Goal: Information Seeking & Learning: Learn about a topic

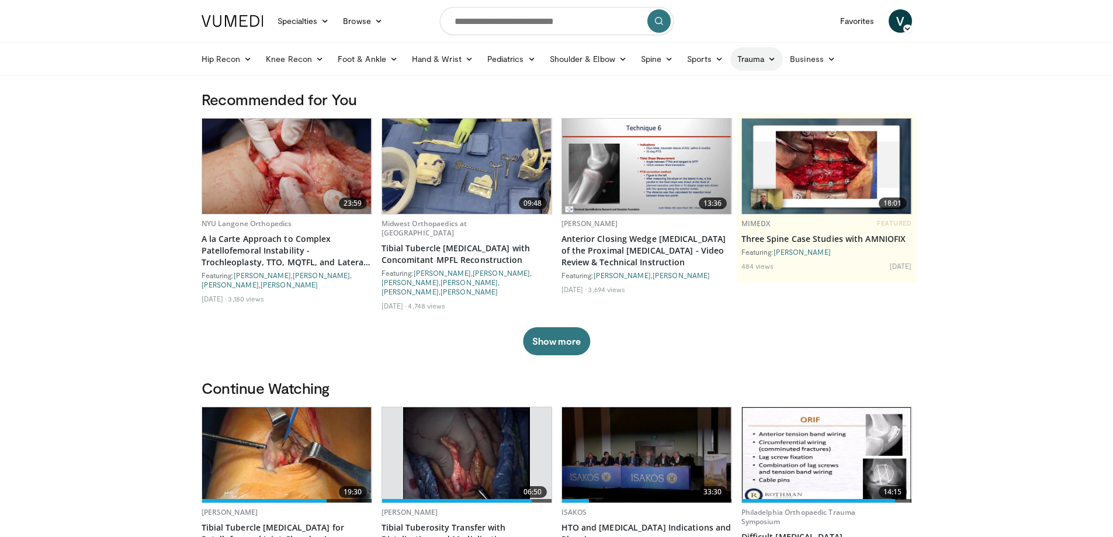
click at [752, 60] on link "Trauma" at bounding box center [756, 58] width 53 height 23
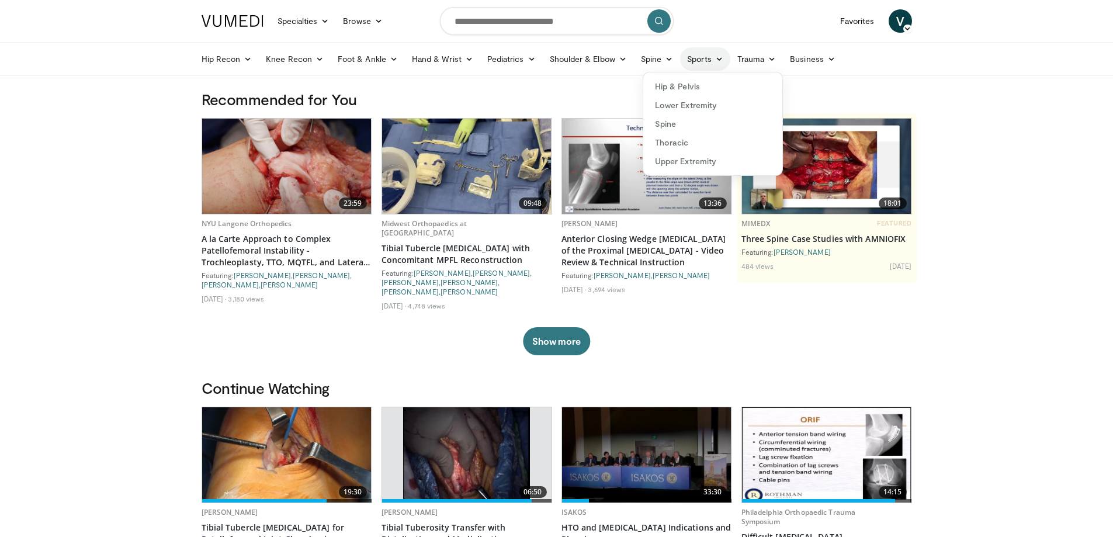
click at [715, 58] on icon at bounding box center [719, 59] width 8 height 8
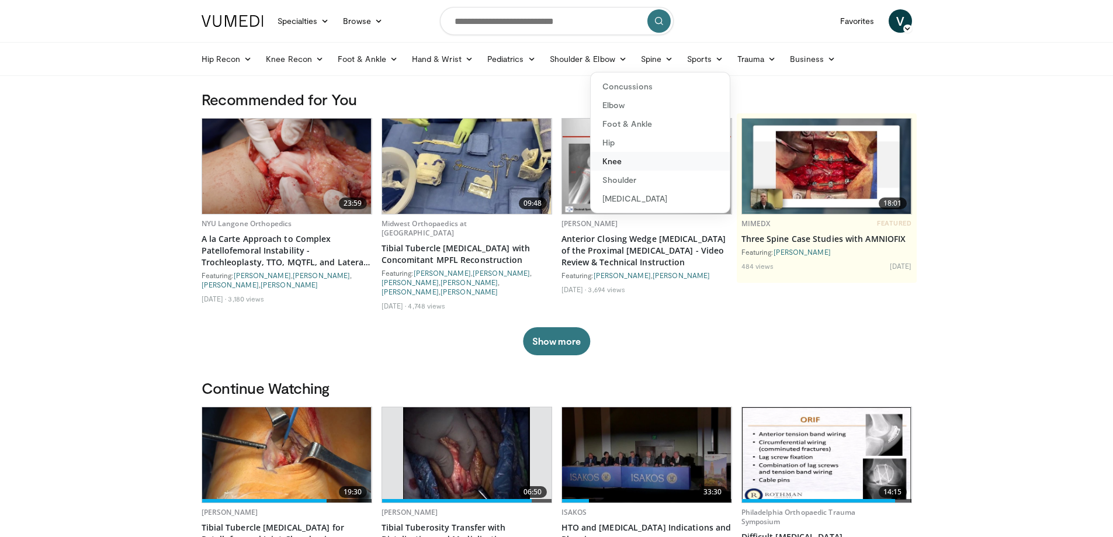
click at [617, 159] on link "Knee" at bounding box center [660, 161] width 139 height 19
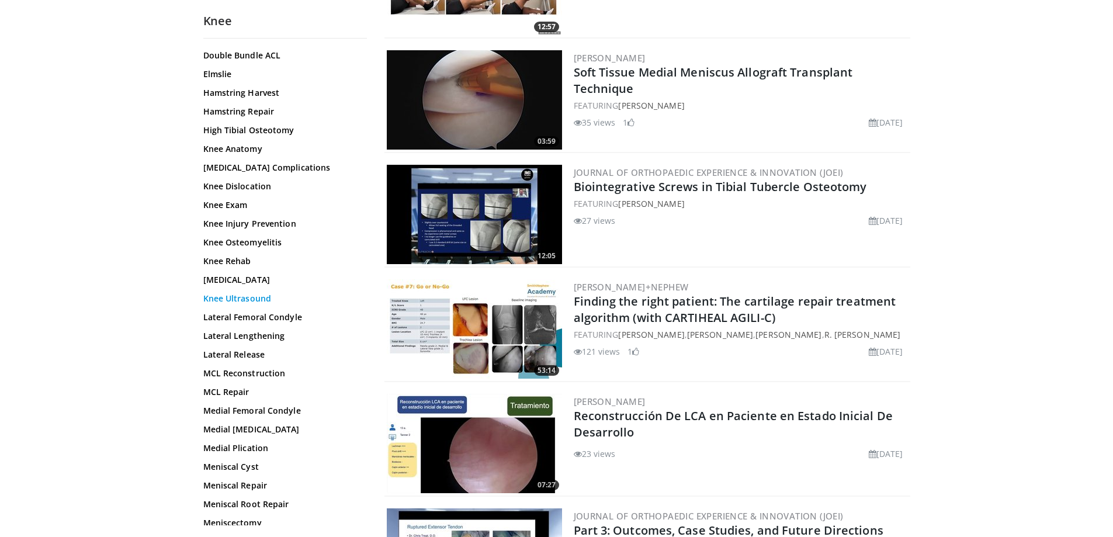
scroll to position [402, 0]
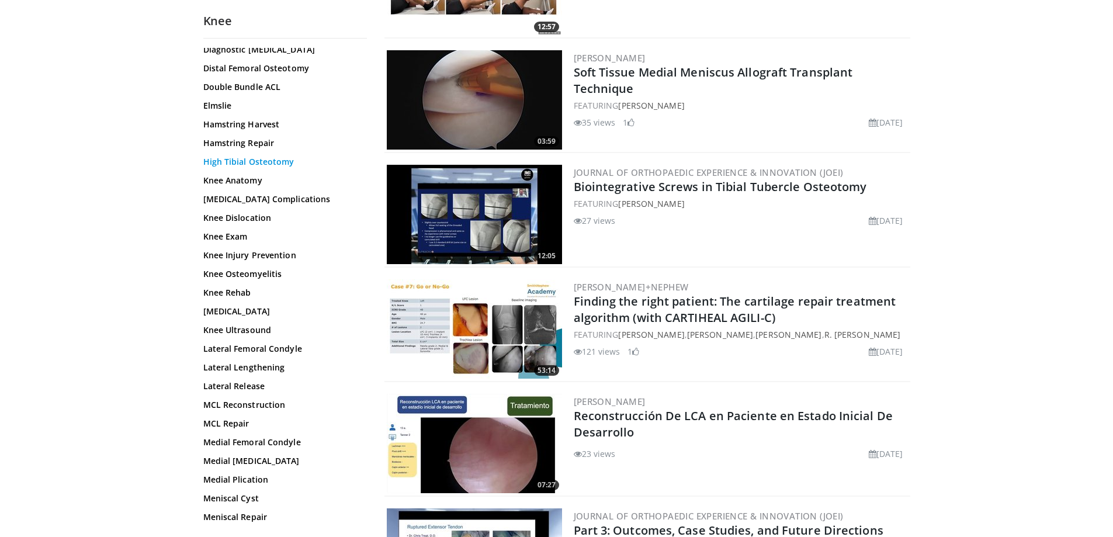
click at [282, 163] on link "High Tibial Osteotomy" at bounding box center [282, 162] width 158 height 12
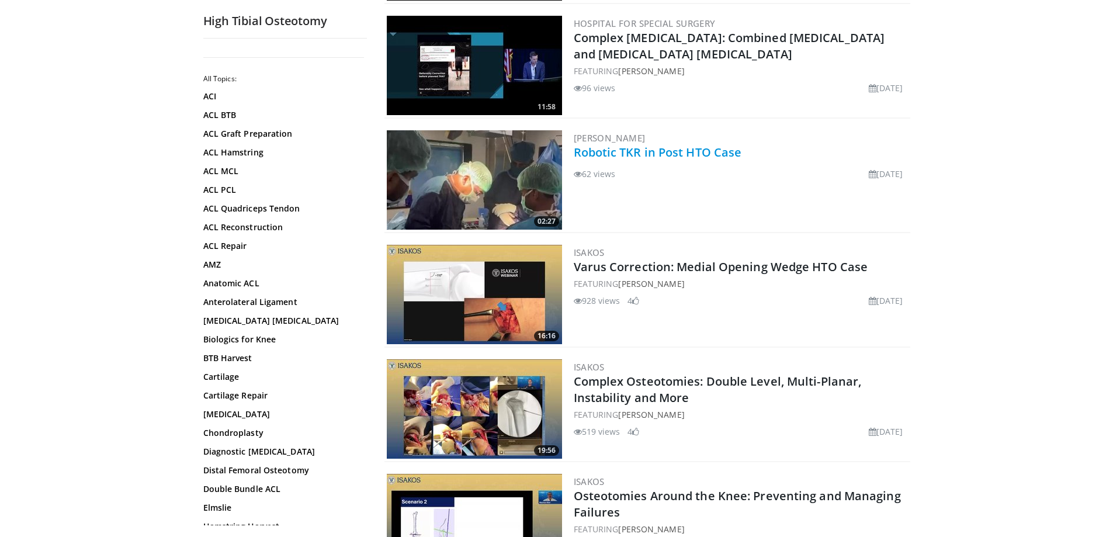
scroll to position [350, 0]
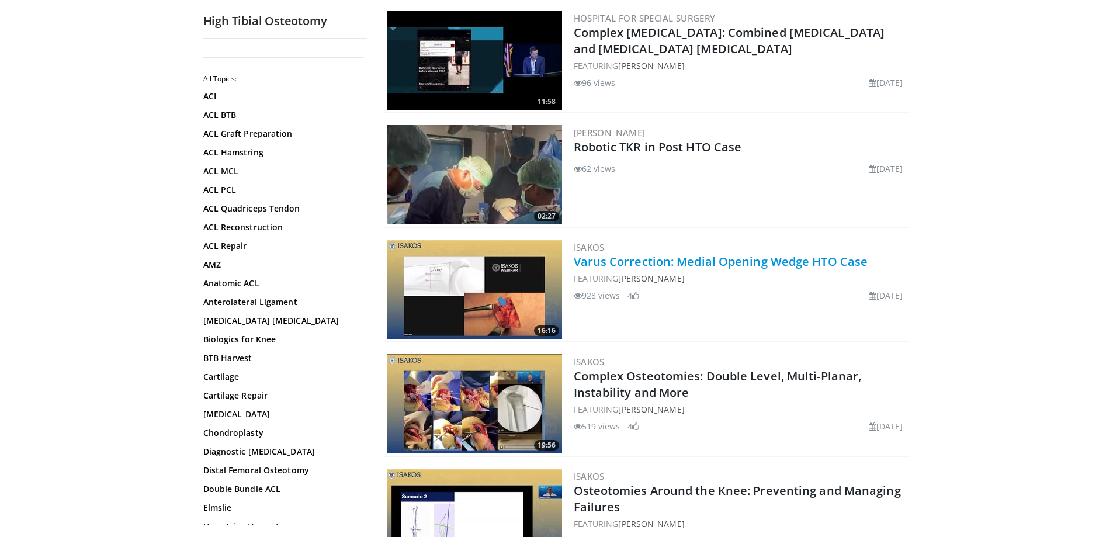
click at [773, 260] on link "Varus Correction: Medial Opening Wedge HTO Case" at bounding box center [721, 262] width 294 height 16
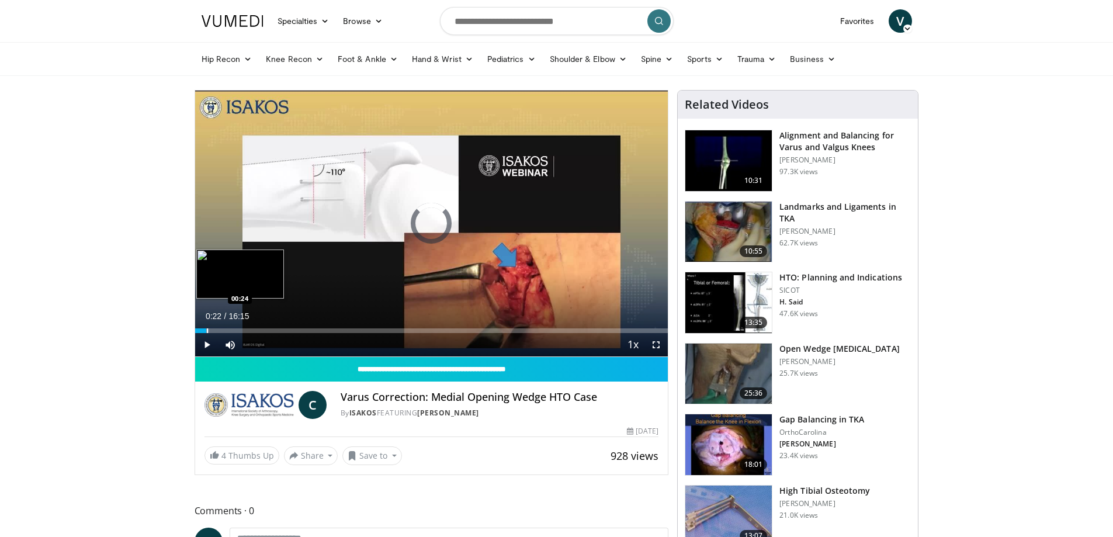
click at [207, 329] on div "Progress Bar" at bounding box center [207, 330] width 1 height 5
click at [220, 329] on div "Progress Bar" at bounding box center [220, 330] width 1 height 5
click at [247, 329] on div "Progress Bar" at bounding box center [245, 330] width 1 height 5
click at [268, 329] on div "Progress Bar" at bounding box center [268, 330] width 1 height 5
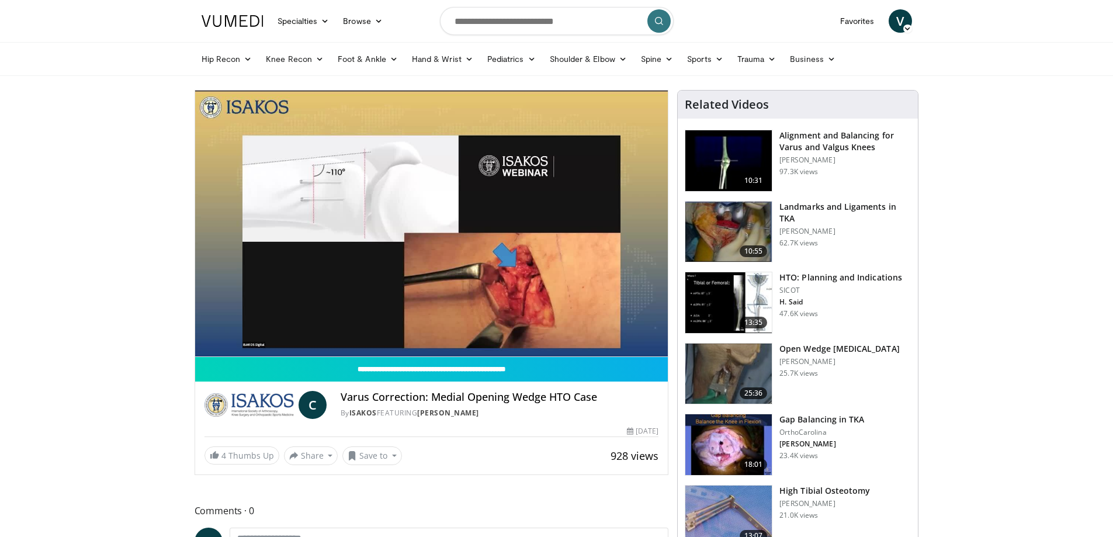
click at [297, 330] on div "10 seconds Tap to unmute" at bounding box center [431, 224] width 473 height 266
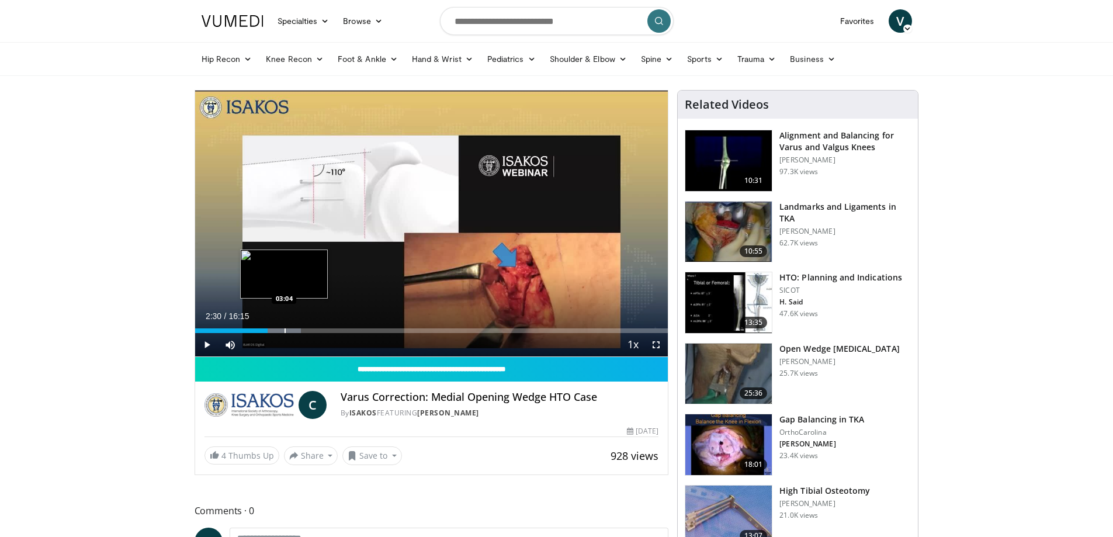
click at [284, 331] on div "Progress Bar" at bounding box center [284, 330] width 1 height 5
click at [312, 331] on div "Progress Bar" at bounding box center [312, 330] width 1 height 5
click at [204, 337] on span "Video Player" at bounding box center [206, 344] width 23 height 23
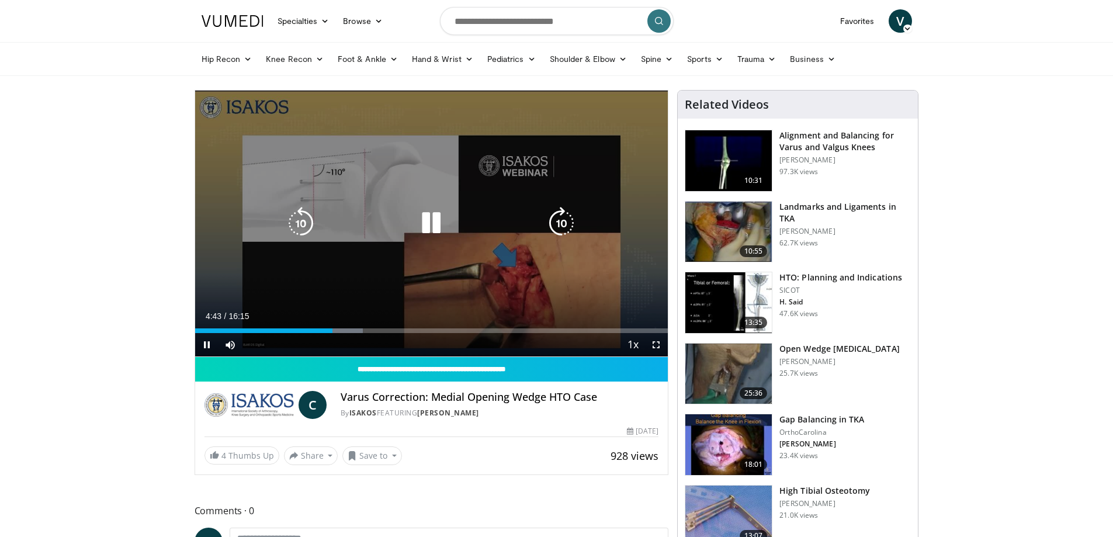
click at [429, 218] on icon "Video Player" at bounding box center [431, 223] width 33 height 33
click at [374, 270] on div "10 seconds Tap to unmute" at bounding box center [431, 224] width 473 height 266
click at [434, 212] on icon "Video Player" at bounding box center [431, 223] width 33 height 33
click at [463, 250] on div "10 seconds Tap to unmute" at bounding box center [431, 224] width 473 height 266
click at [429, 222] on icon "Video Player" at bounding box center [431, 223] width 33 height 33
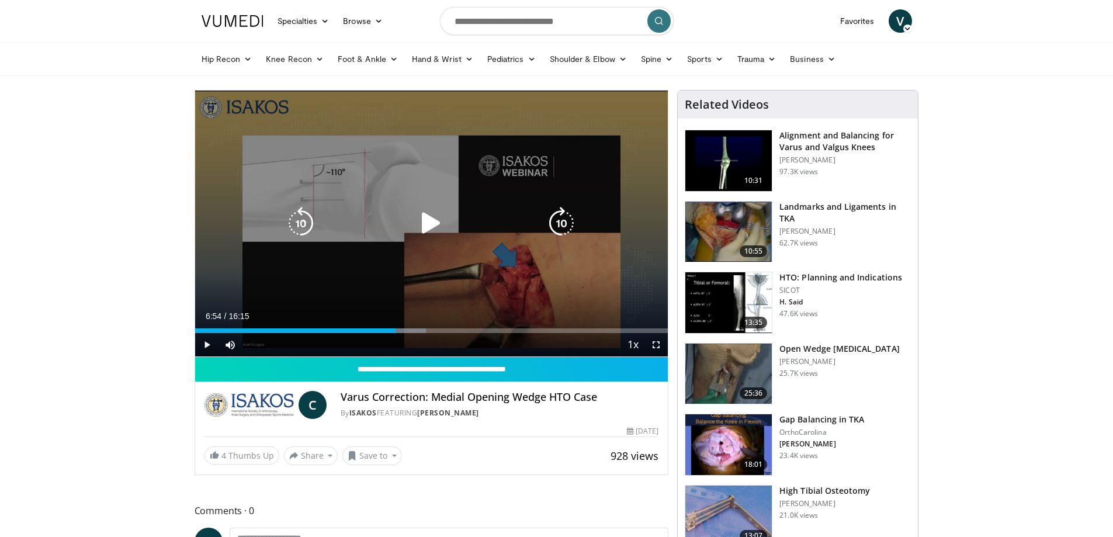
click at [442, 237] on icon "Video Player" at bounding box center [431, 223] width 33 height 33
click at [431, 227] on icon "Video Player" at bounding box center [431, 223] width 33 height 33
click at [429, 222] on icon "Video Player" at bounding box center [431, 223] width 33 height 33
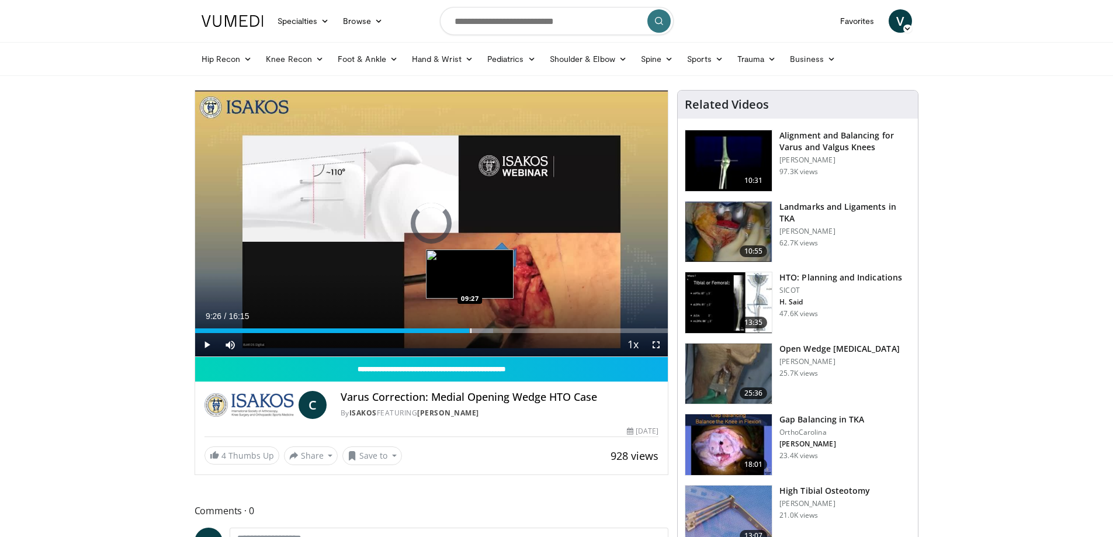
click at [470, 329] on div "Progress Bar" at bounding box center [470, 330] width 1 height 5
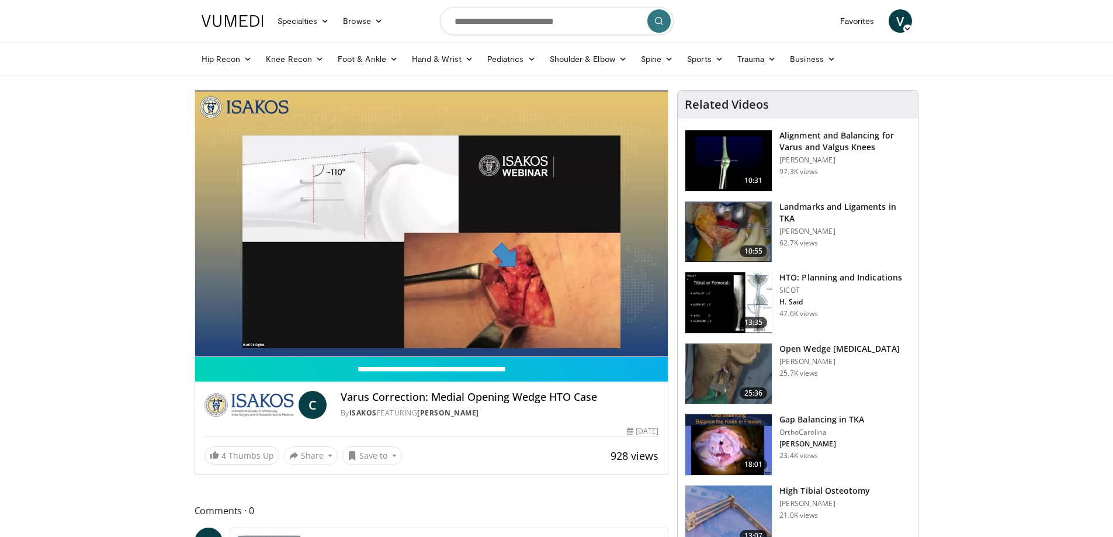
click at [483, 329] on div "10 seconds Tap to unmute" at bounding box center [431, 224] width 473 height 266
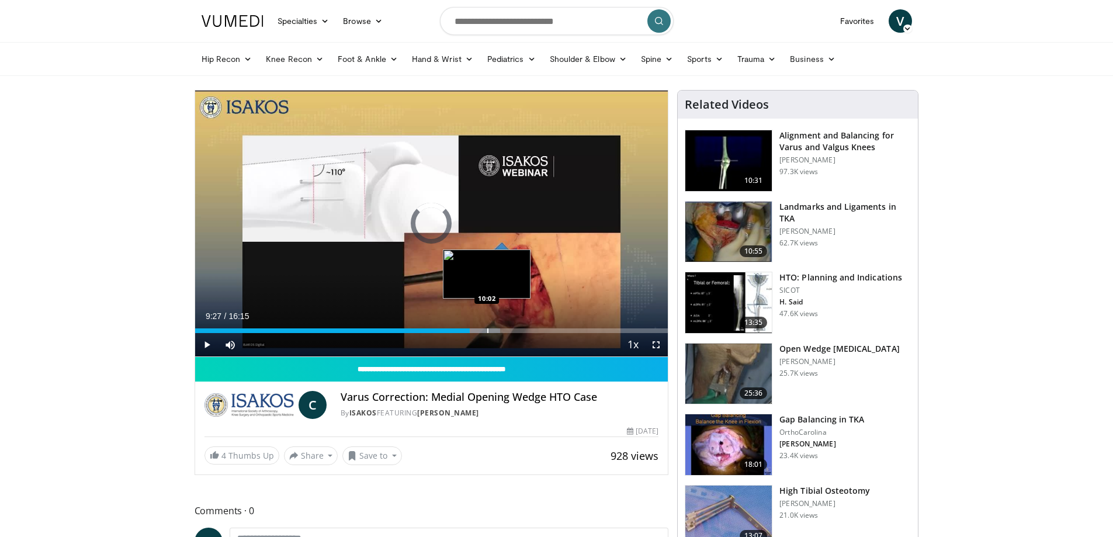
click at [487, 329] on div "Progress Bar" at bounding box center [487, 330] width 1 height 5
click at [501, 328] on div "Progress Bar" at bounding box center [501, 330] width 1 height 5
click at [515, 334] on div "Current Time 10:30 / Duration 16:15 Play Skip Backward Skip Forward Mute Loaded…" at bounding box center [431, 344] width 473 height 23
click at [511, 331] on div "Progress Bar" at bounding box center [511, 330] width 1 height 5
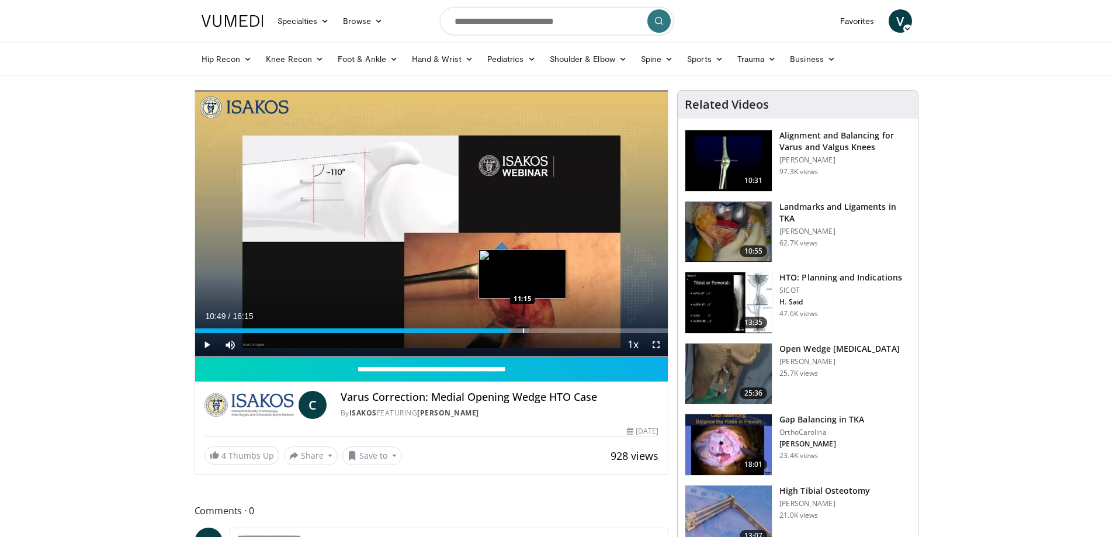
click at [524, 331] on div "Progress Bar" at bounding box center [523, 330] width 1 height 5
click at [537, 331] on div "Progress Bar" at bounding box center [537, 330] width 1 height 5
click at [546, 331] on div "Progress Bar" at bounding box center [546, 330] width 1 height 5
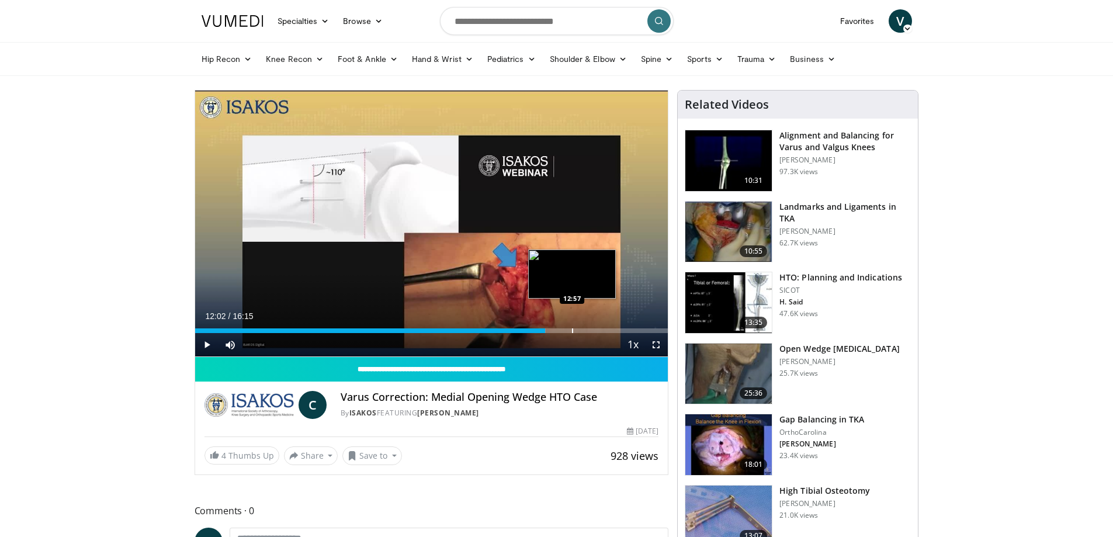
click at [572, 331] on div "Progress Bar" at bounding box center [572, 330] width 1 height 5
click at [596, 329] on div "Progress Bar" at bounding box center [596, 330] width 1 height 5
click at [720, 294] on img at bounding box center [728, 302] width 86 height 61
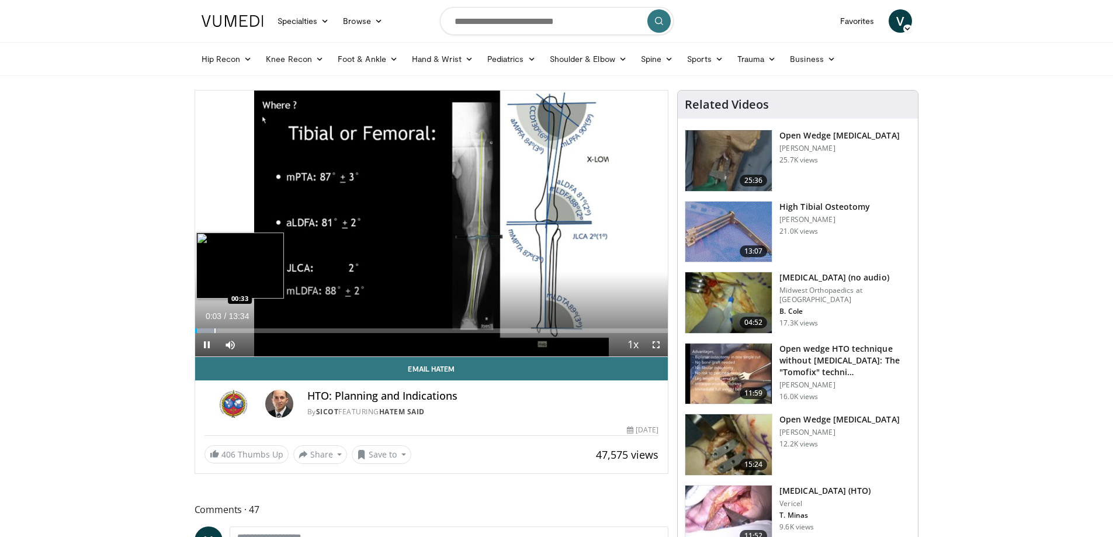
click at [214, 330] on div "Progress Bar" at bounding box center [214, 330] width 1 height 5
click at [234, 329] on div "Progress Bar" at bounding box center [234, 330] width 1 height 5
click at [246, 329] on div "Progress Bar" at bounding box center [246, 330] width 1 height 5
click at [259, 329] on div "Progress Bar" at bounding box center [259, 330] width 1 height 5
click at [249, 332] on div "Progress Bar" at bounding box center [249, 330] width 1 height 5
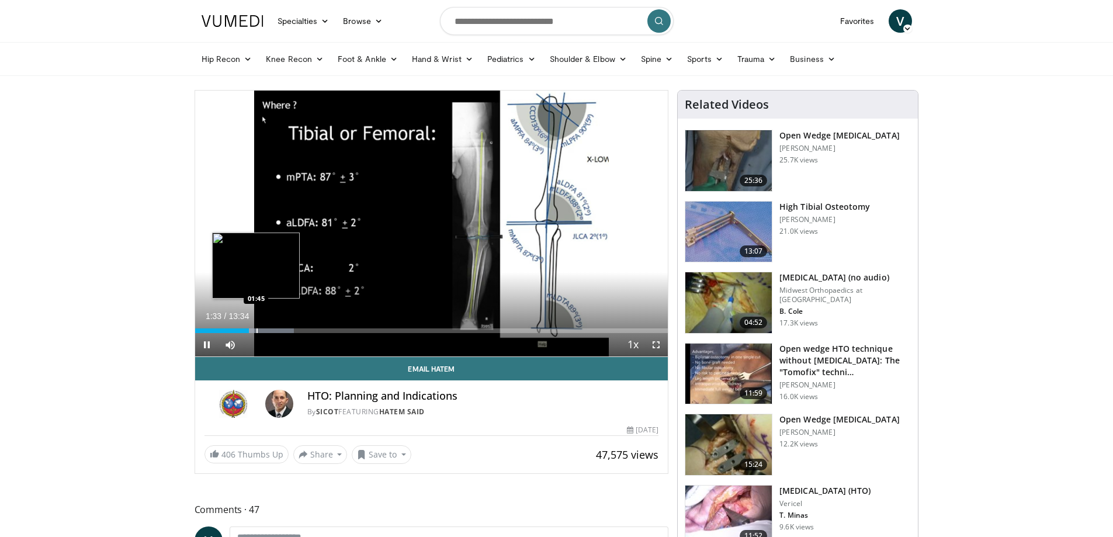
click at [257, 329] on div "Progress Bar" at bounding box center [256, 330] width 1 height 5
click at [263, 329] on div "Progress Bar" at bounding box center [263, 330] width 1 height 5
click at [280, 329] on div "Progress Bar" at bounding box center [280, 330] width 1 height 5
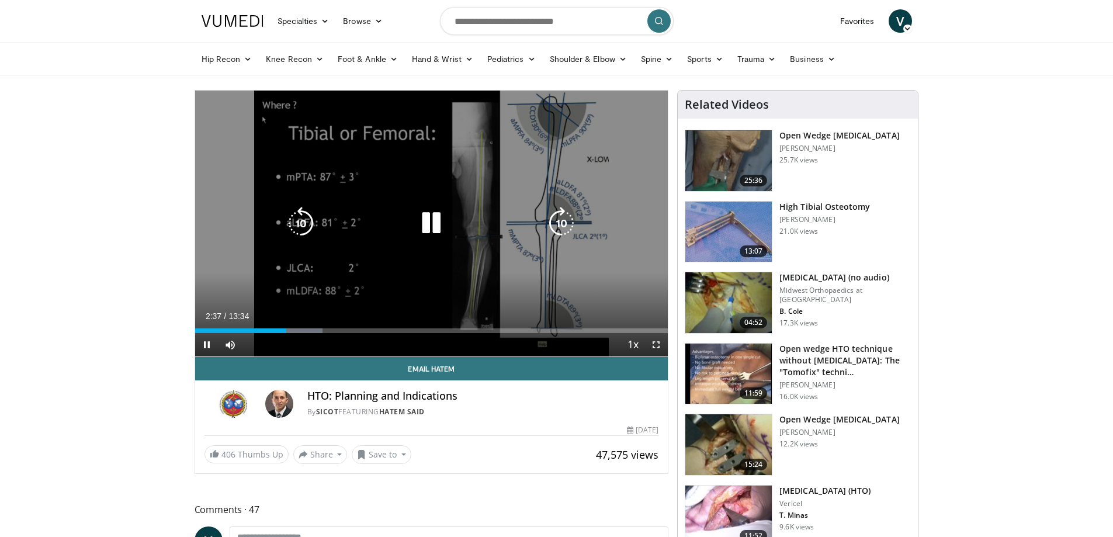
click at [561, 221] on icon "Video Player" at bounding box center [561, 223] width 33 height 33
click at [566, 226] on icon "Video Player" at bounding box center [561, 223] width 33 height 33
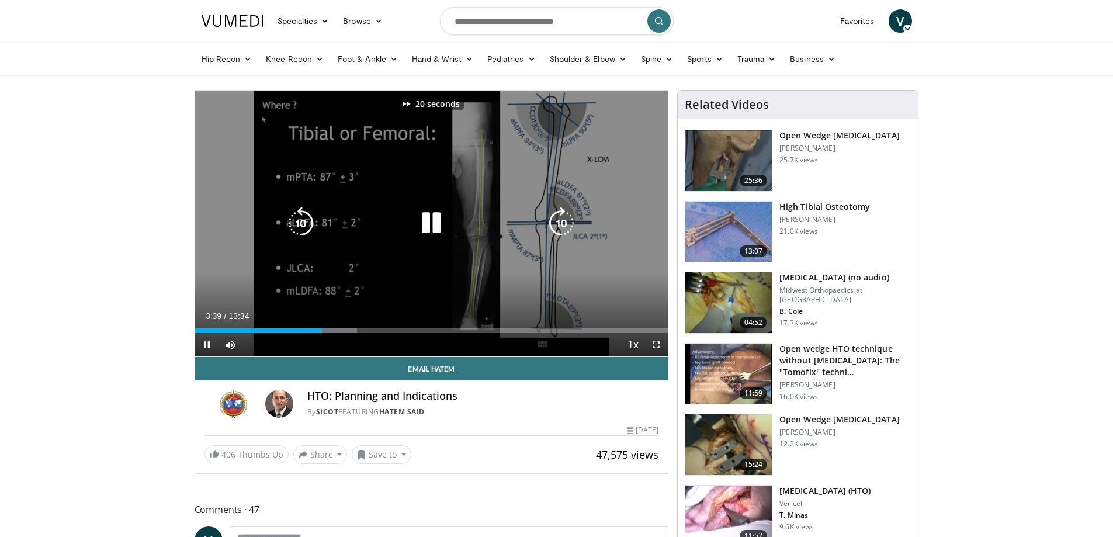
click at [563, 226] on icon "Video Player" at bounding box center [561, 223] width 33 height 33
click at [560, 223] on icon "Video Player" at bounding box center [561, 223] width 33 height 33
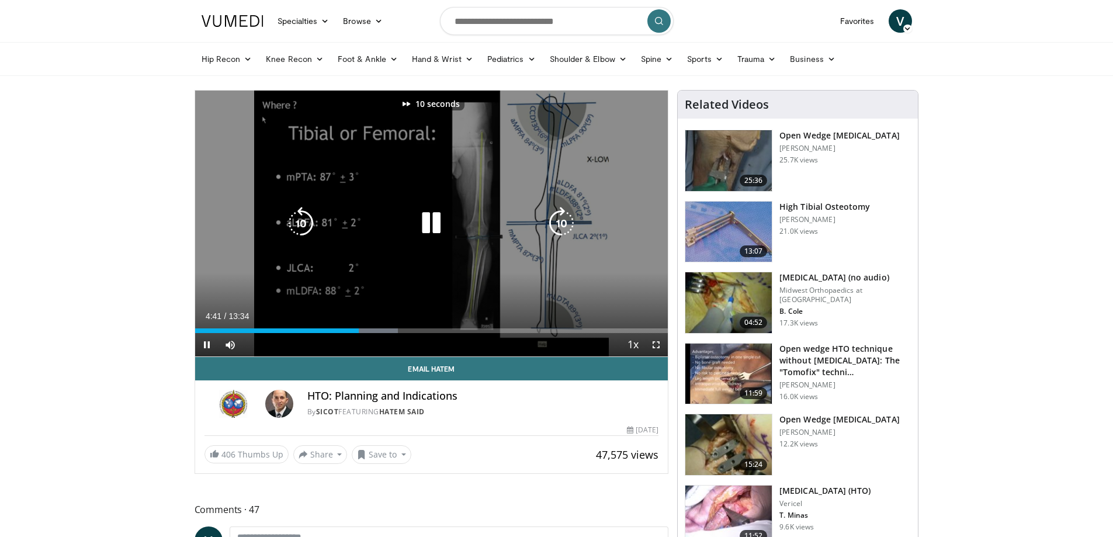
click at [560, 223] on icon "Video Player" at bounding box center [561, 223] width 33 height 33
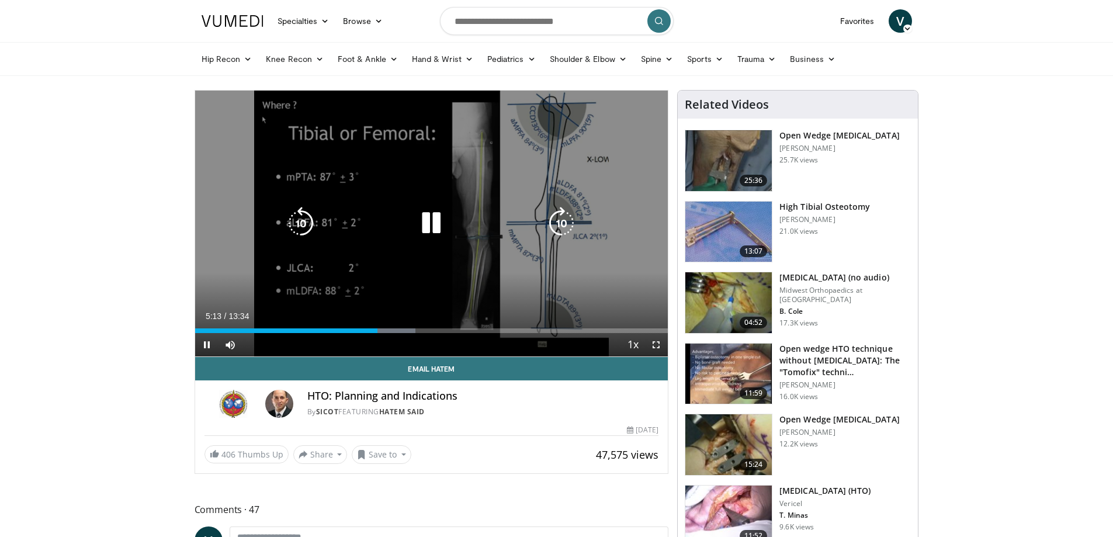
click at [561, 220] on icon "Video Player" at bounding box center [561, 223] width 33 height 33
click at [568, 221] on icon "Video Player" at bounding box center [561, 223] width 33 height 33
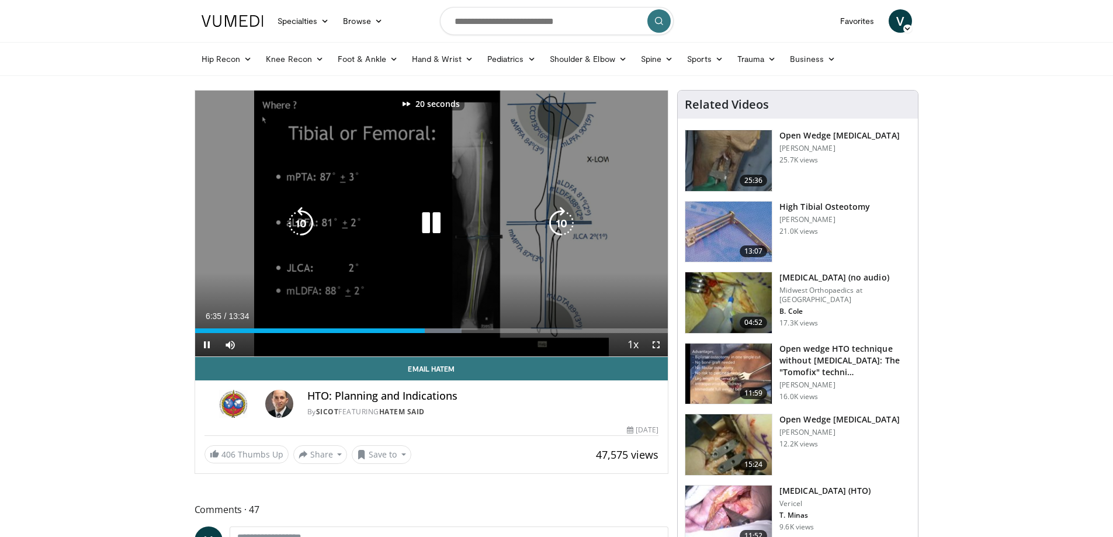
click at [568, 221] on icon "Video Player" at bounding box center [561, 223] width 33 height 33
click at [563, 221] on icon "Video Player" at bounding box center [561, 223] width 33 height 33
click at [558, 216] on icon "Video Player" at bounding box center [561, 223] width 33 height 33
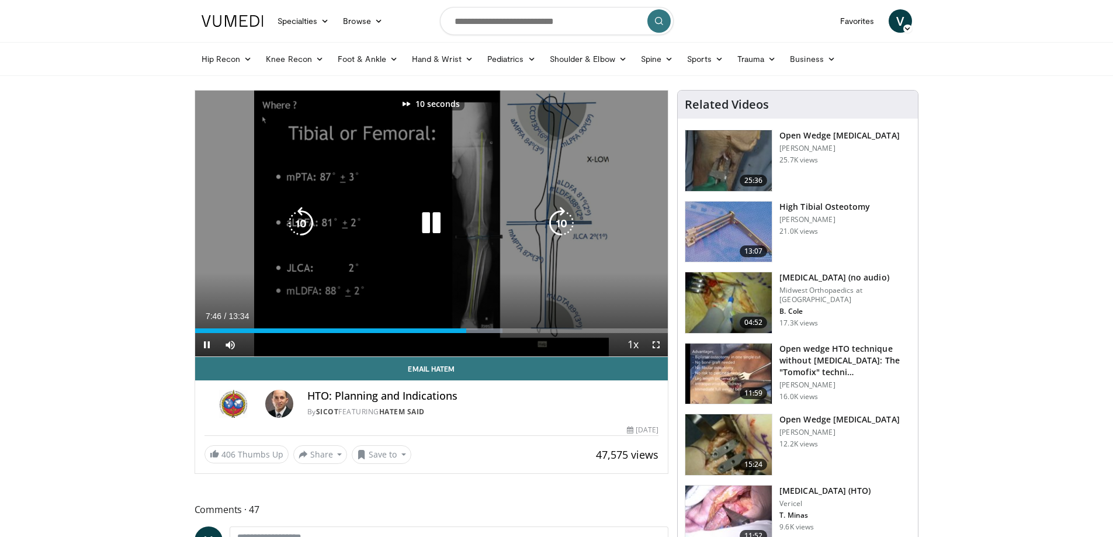
click at [564, 225] on icon "Video Player" at bounding box center [561, 223] width 33 height 33
click at [558, 218] on icon "Video Player" at bounding box center [561, 223] width 33 height 33
click at [551, 228] on icon "Video Player" at bounding box center [561, 223] width 33 height 33
click at [567, 223] on icon "Video Player" at bounding box center [561, 223] width 33 height 33
click at [571, 220] on icon "Video Player" at bounding box center [561, 223] width 33 height 33
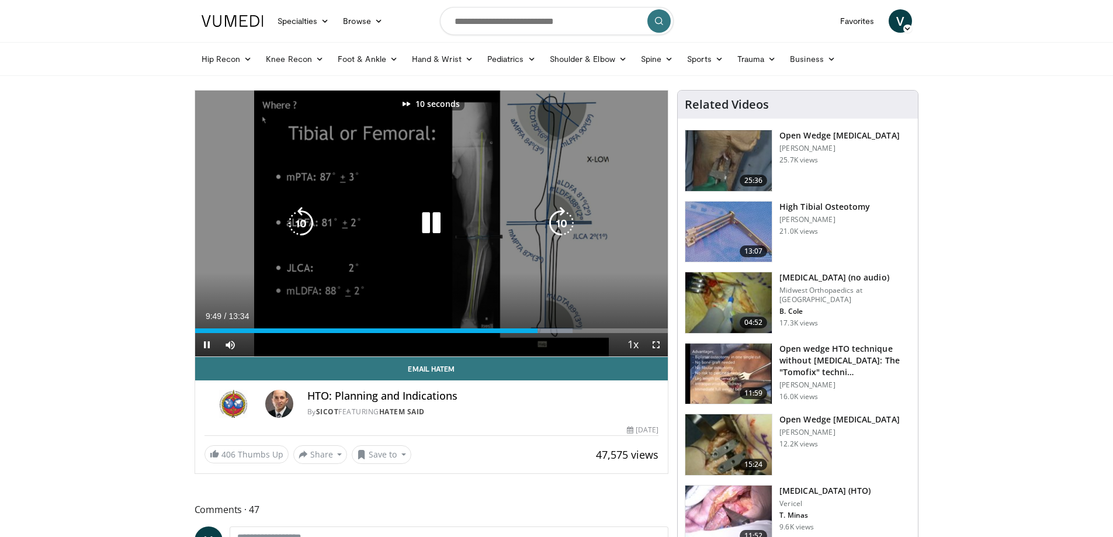
click at [571, 220] on icon "Video Player" at bounding box center [561, 223] width 33 height 33
click at [565, 221] on icon "Video Player" at bounding box center [561, 223] width 33 height 33
click at [553, 229] on icon "Video Player" at bounding box center [561, 223] width 33 height 33
click at [558, 218] on icon "Video Player" at bounding box center [561, 223] width 33 height 33
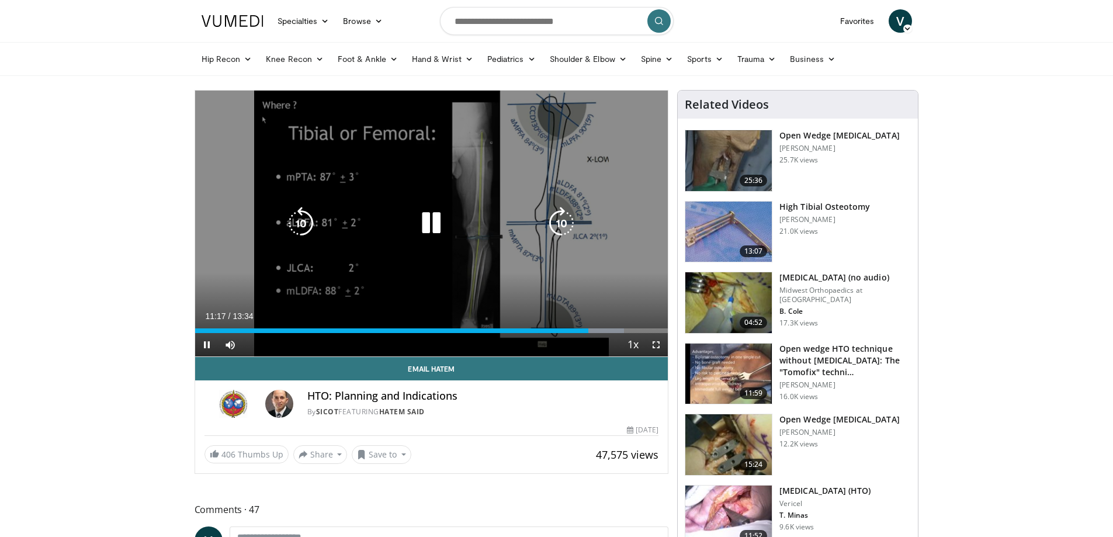
click at [560, 226] on icon "Video Player" at bounding box center [561, 223] width 33 height 33
click at [568, 216] on icon "Video Player" at bounding box center [561, 223] width 33 height 33
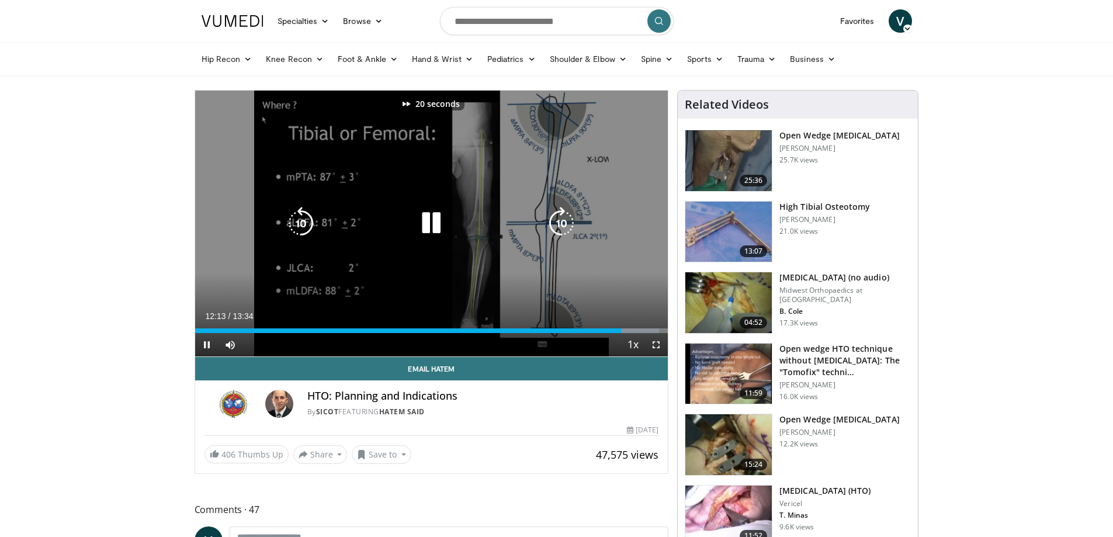
click at [568, 216] on icon "Video Player" at bounding box center [561, 223] width 33 height 33
click at [441, 225] on icon "Video Player" at bounding box center [431, 223] width 33 height 33
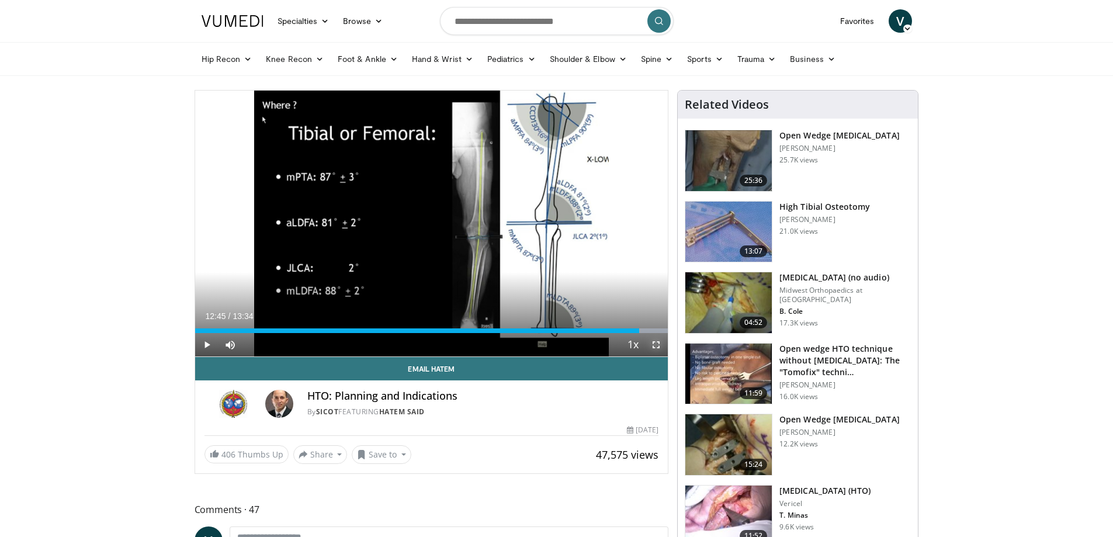
click at [654, 348] on span "Video Player" at bounding box center [655, 344] width 23 height 23
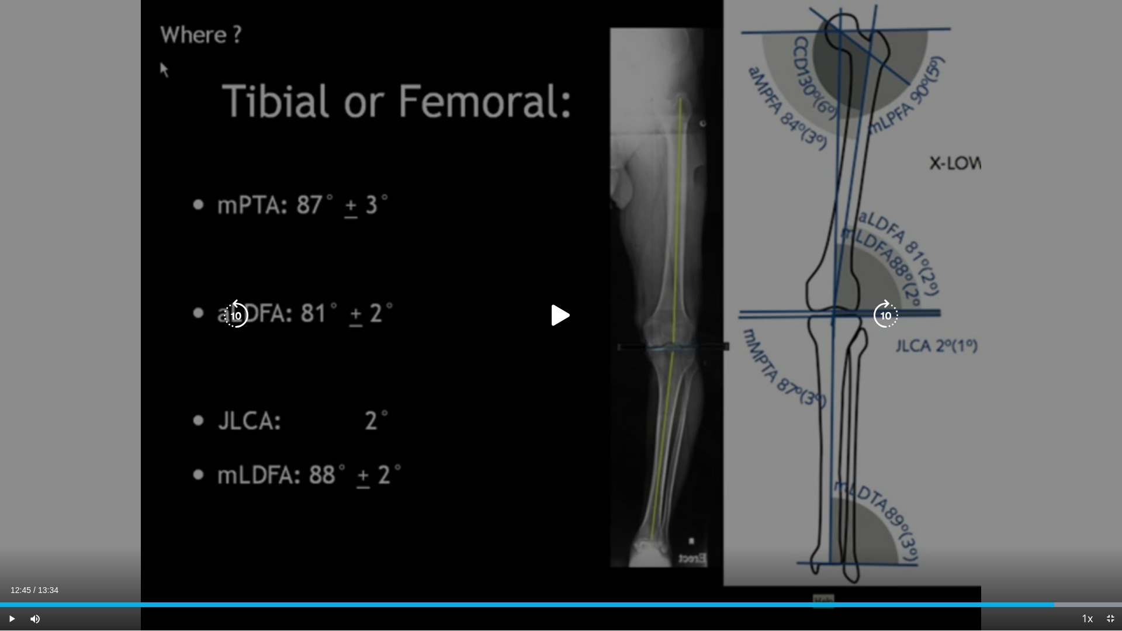
click at [565, 312] on icon "Video Player" at bounding box center [560, 315] width 33 height 33
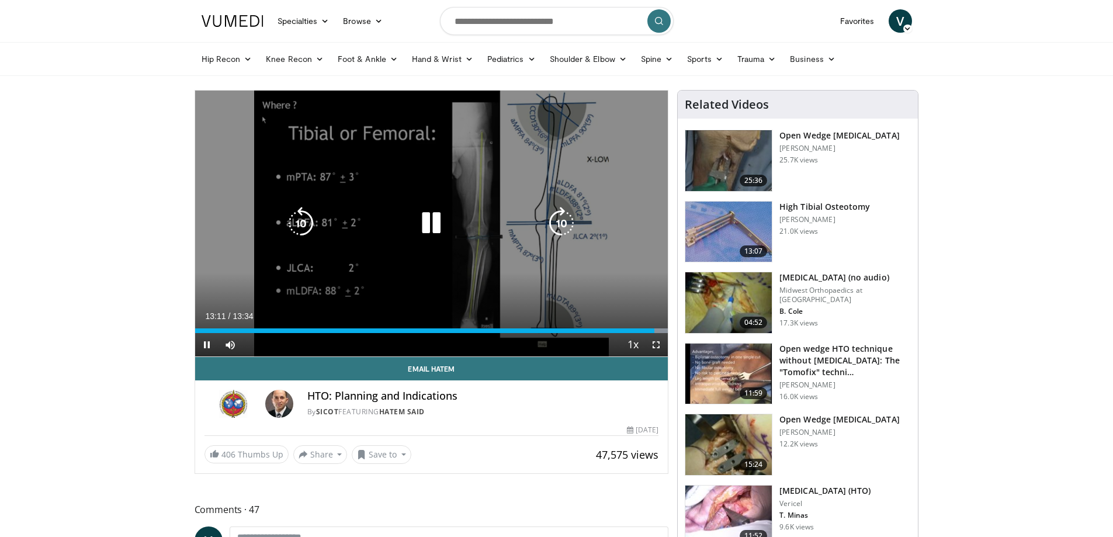
click at [301, 234] on icon "Video Player" at bounding box center [300, 223] width 33 height 33
click at [301, 231] on icon "Video Player" at bounding box center [300, 223] width 33 height 33
click at [301, 229] on icon "Video Player" at bounding box center [300, 223] width 33 height 33
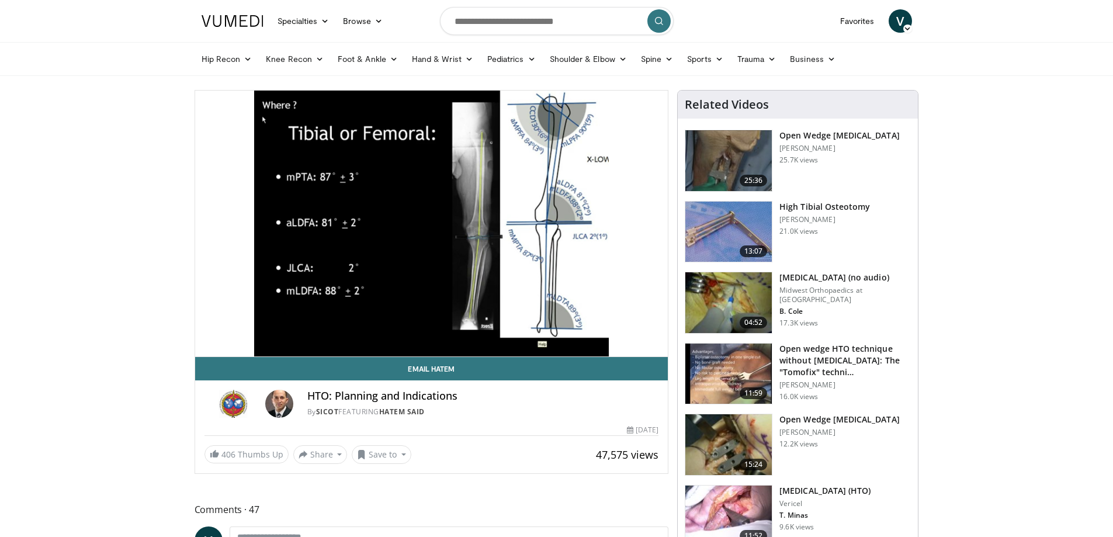
click at [755, 291] on img at bounding box center [728, 302] width 86 height 61
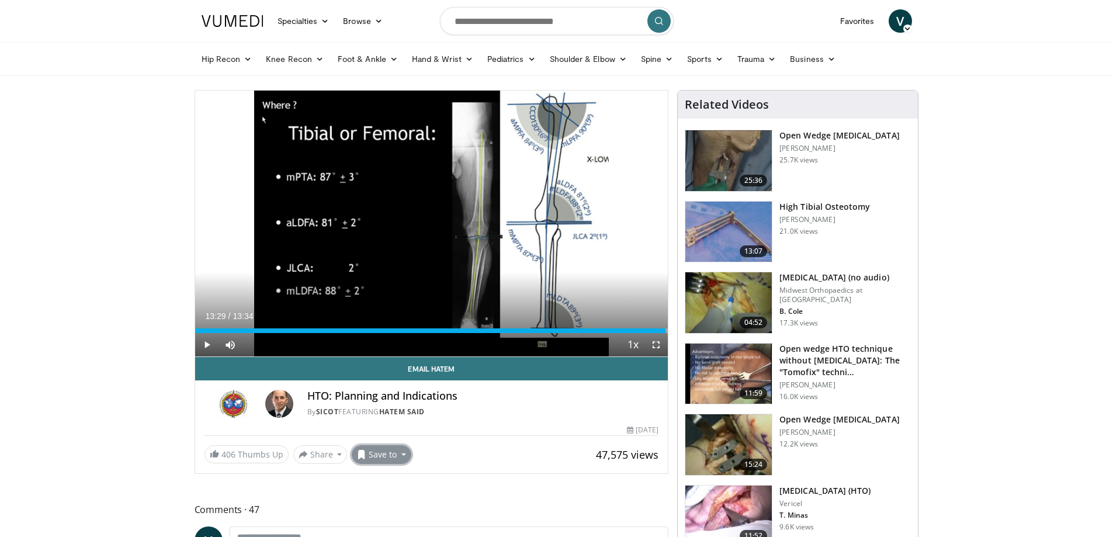
click at [374, 449] on button "Save to" at bounding box center [382, 454] width 60 height 19
click at [415, 482] on span "Add to Favorites" at bounding box center [402, 479] width 72 height 13
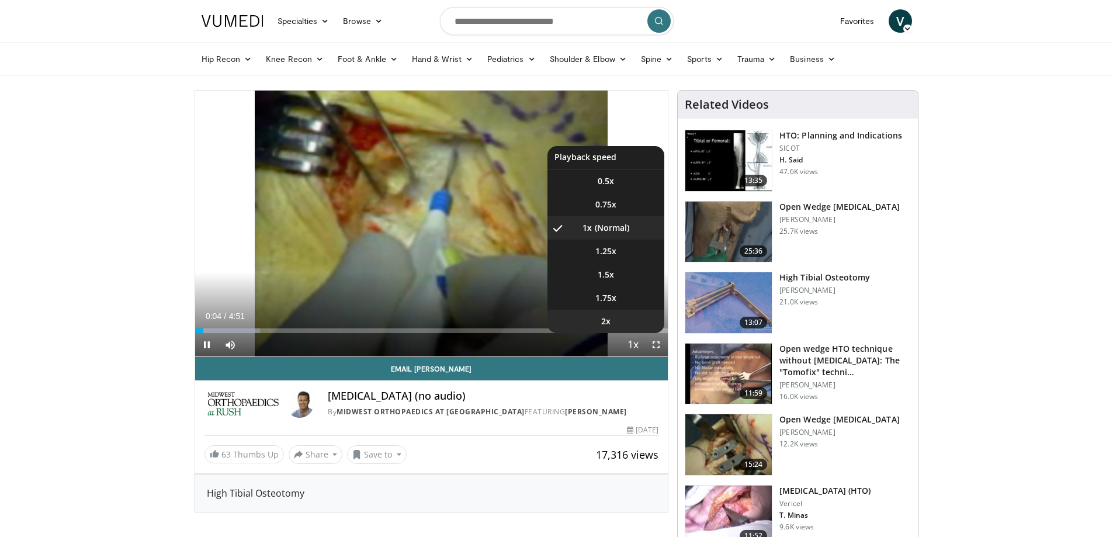
click at [607, 321] on span "2x" at bounding box center [605, 321] width 9 height 12
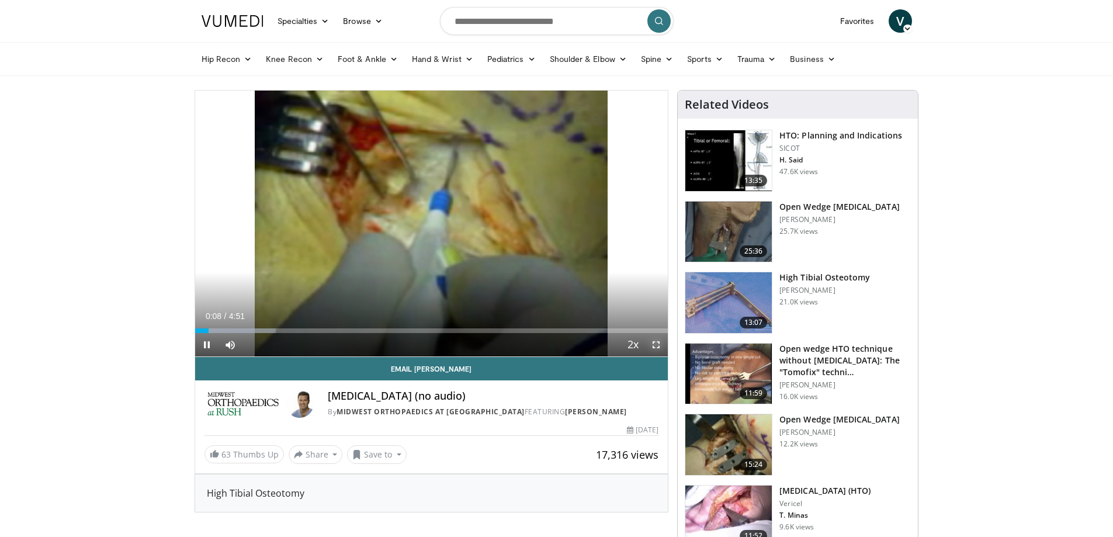
click at [655, 348] on span "Video Player" at bounding box center [655, 344] width 23 height 23
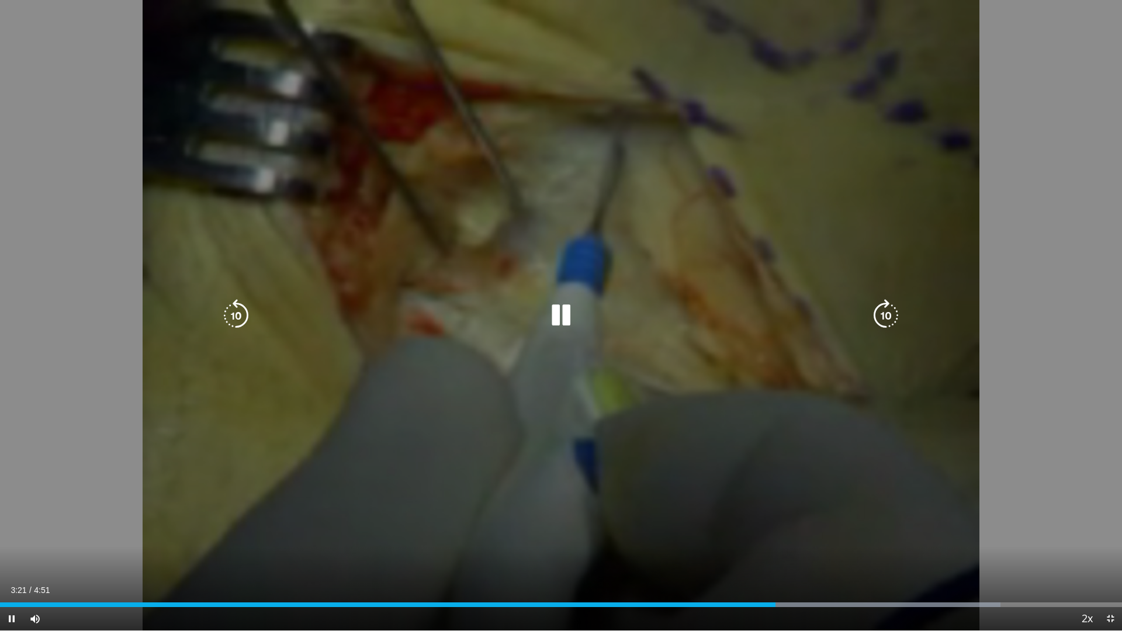
click at [561, 311] on icon "Video Player" at bounding box center [560, 315] width 33 height 33
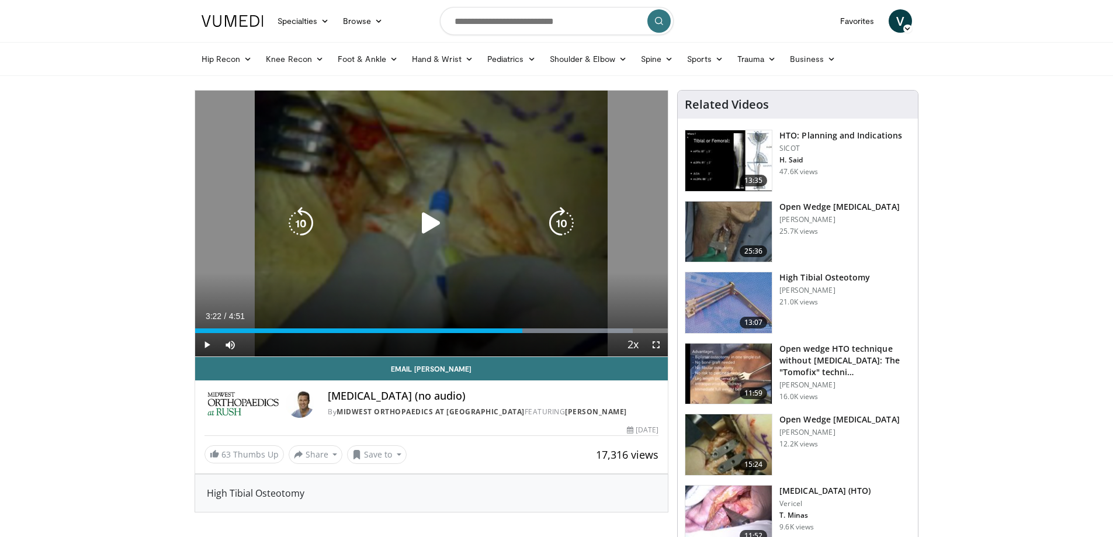
click at [432, 221] on icon "Video Player" at bounding box center [431, 223] width 33 height 33
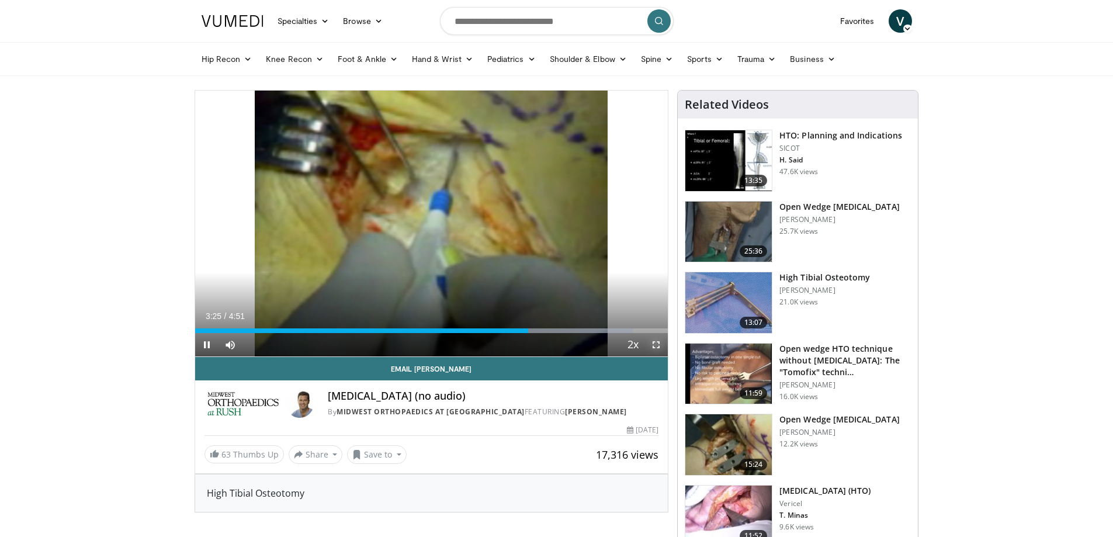
click at [658, 343] on span "Video Player" at bounding box center [655, 344] width 23 height 23
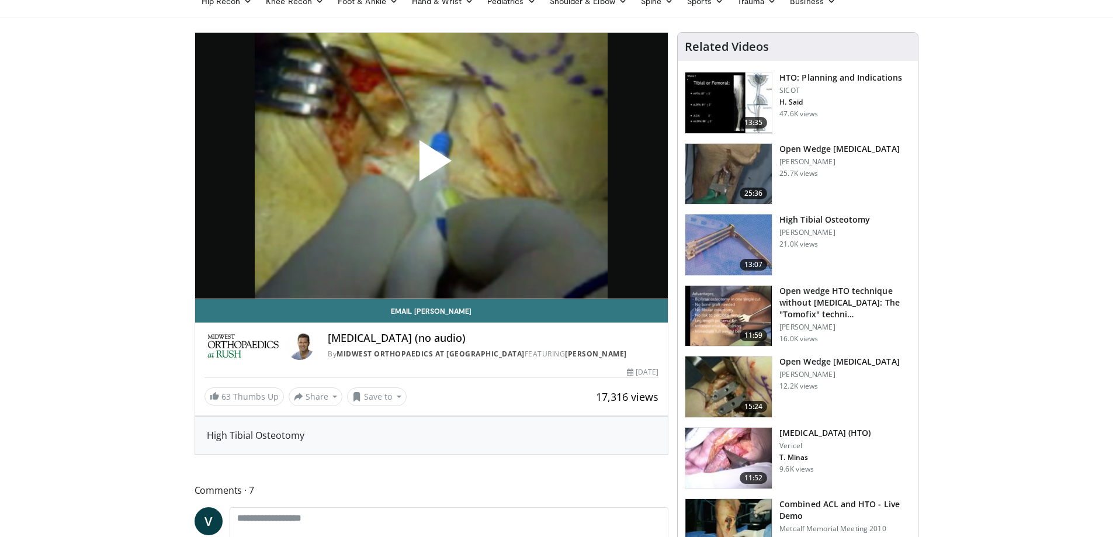
scroll to position [58, 0]
click at [377, 397] on button "Save to" at bounding box center [377, 396] width 60 height 19
click at [393, 422] on span "Add to Favorites" at bounding box center [398, 421] width 72 height 13
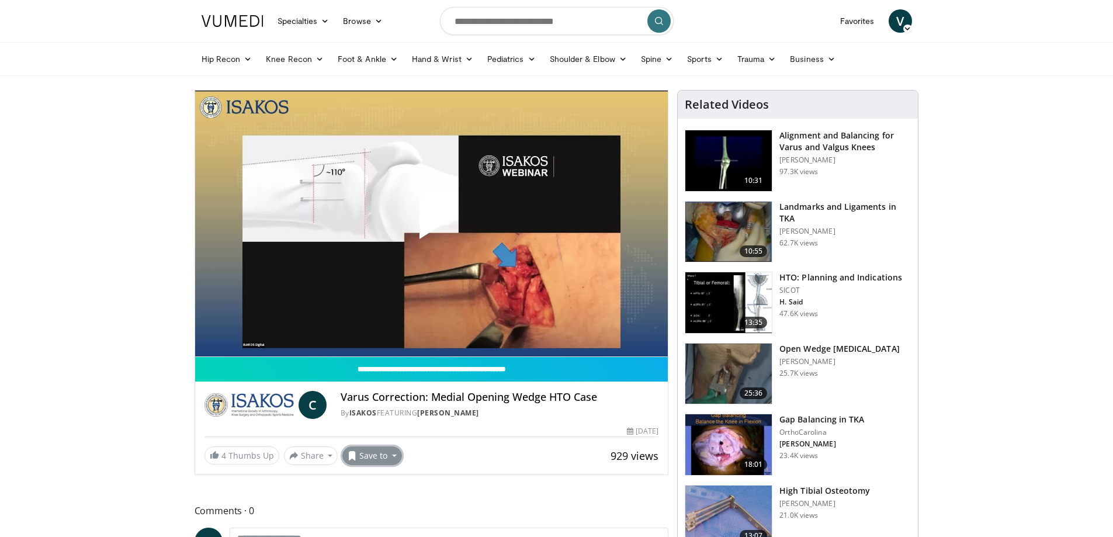
click at [376, 459] on button "Save to" at bounding box center [372, 455] width 60 height 19
click at [404, 482] on span "Add to Favorites" at bounding box center [393, 480] width 72 height 13
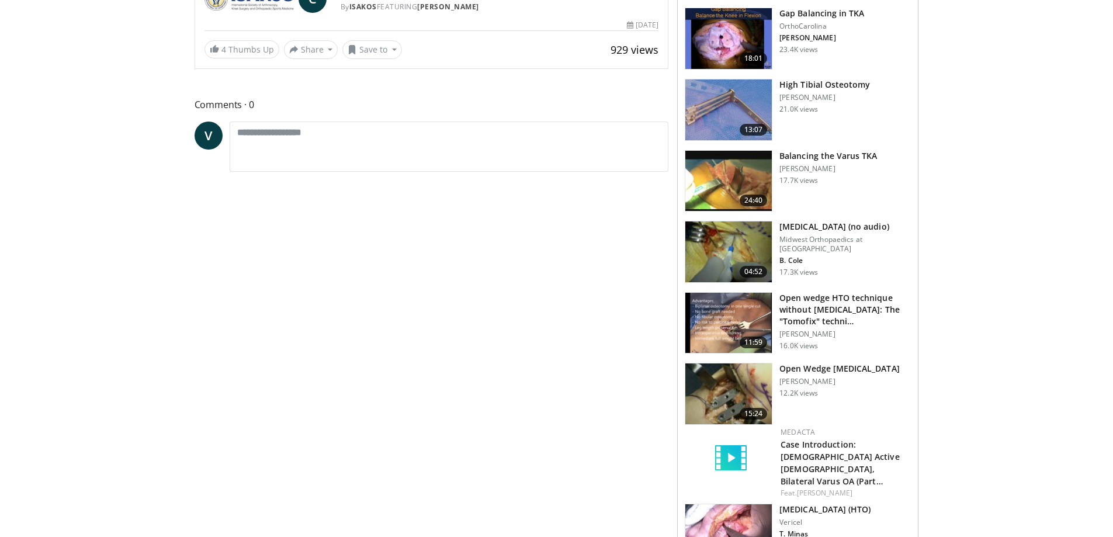
scroll to position [429, 0]
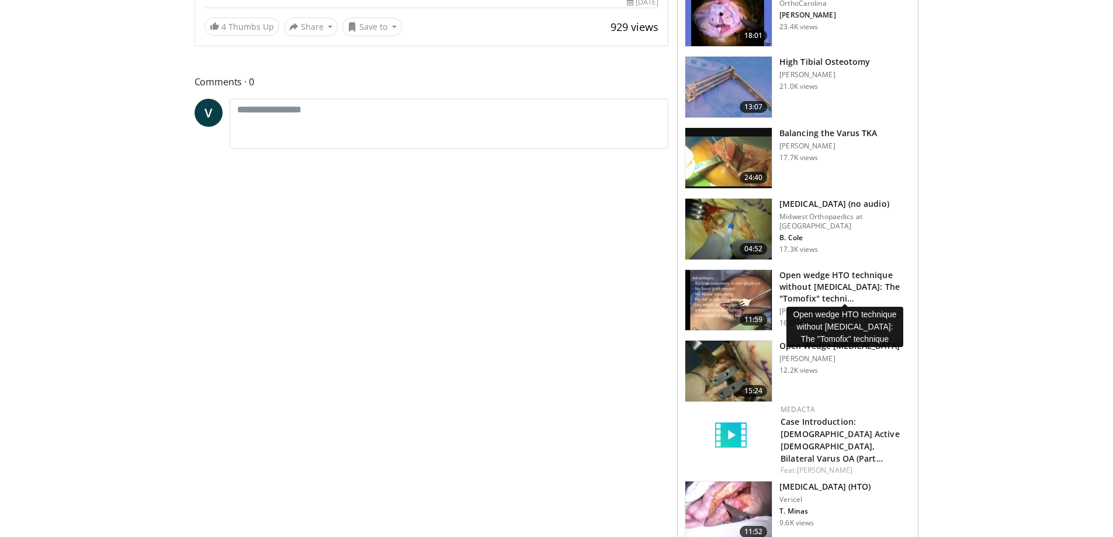
click at [841, 287] on h3 "Open wedge HTO technique without bone grafting: The "Tomofix" techni…" at bounding box center [844, 286] width 131 height 35
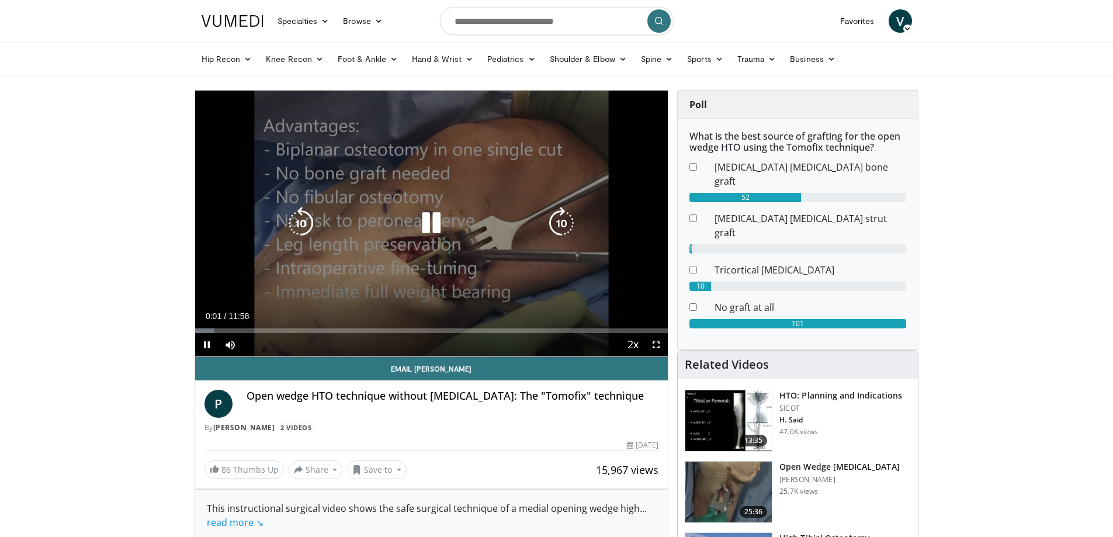
click at [572, 228] on icon "Video Player" at bounding box center [561, 223] width 33 height 33
click at [567, 228] on icon "Video Player" at bounding box center [561, 223] width 33 height 33
drag, startPoint x: 655, startPoint y: 348, endPoint x: 703, endPoint y: 435, distance: 99.6
click at [655, 348] on span "Video Player" at bounding box center [655, 344] width 23 height 23
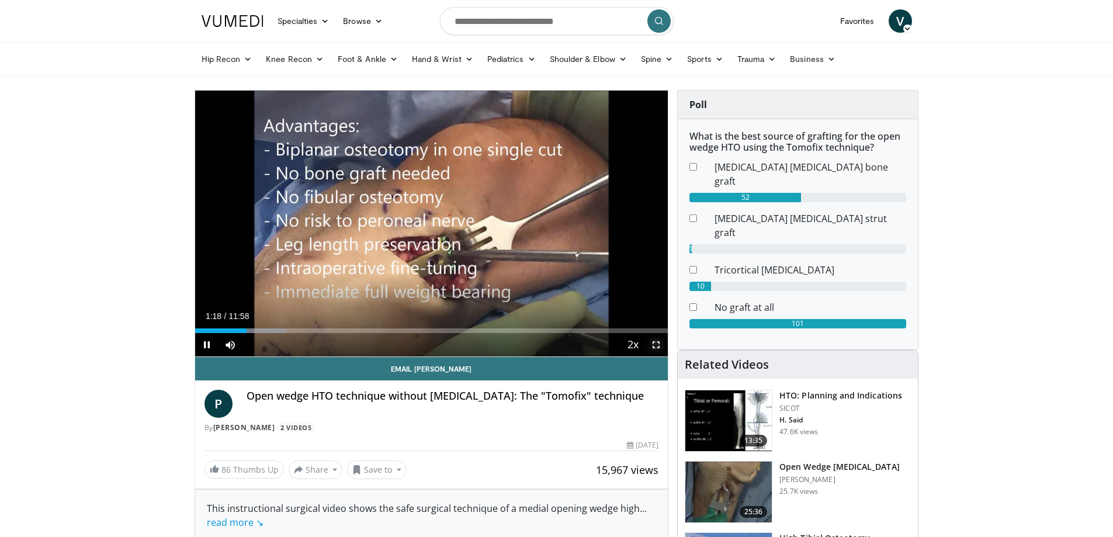
click at [655, 343] on span "Video Player" at bounding box center [655, 344] width 23 height 23
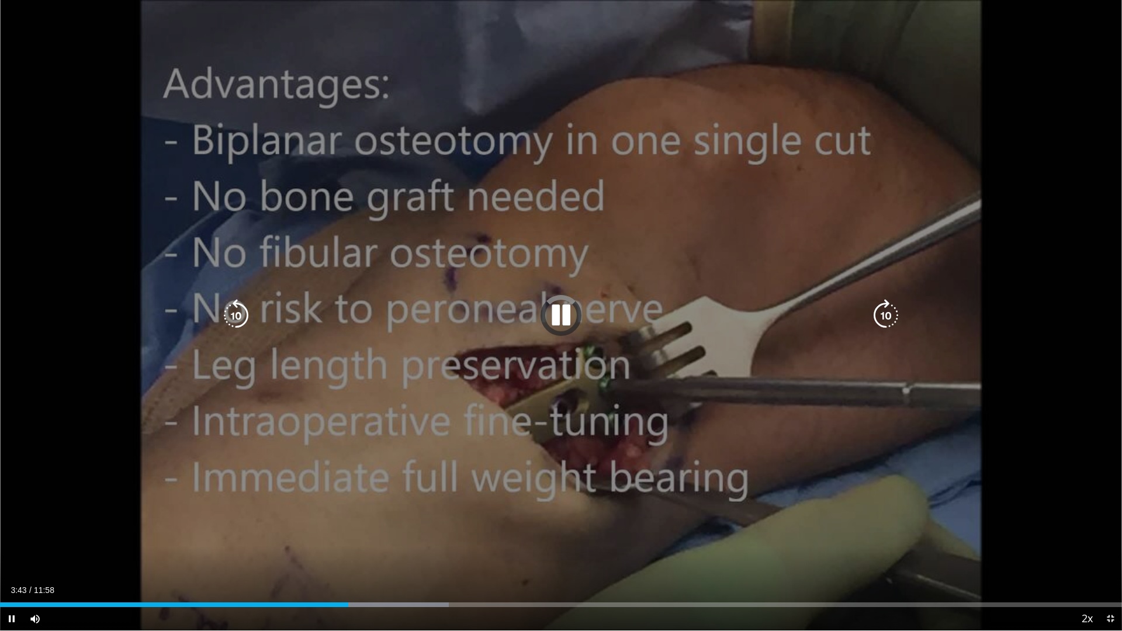
click at [554, 313] on icon "Video Player" at bounding box center [560, 315] width 33 height 33
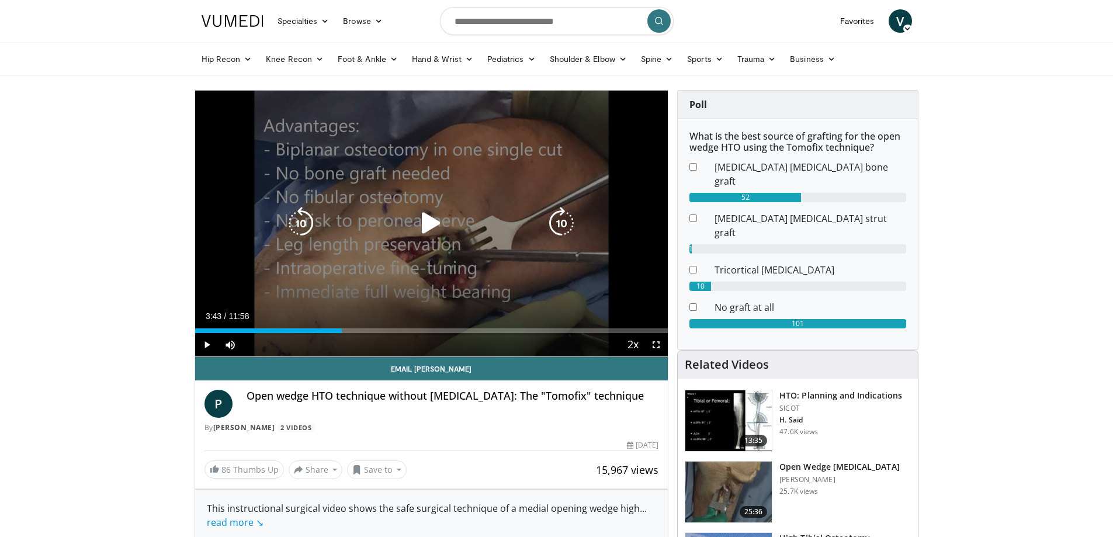
click at [436, 217] on icon "Video Player" at bounding box center [431, 223] width 33 height 33
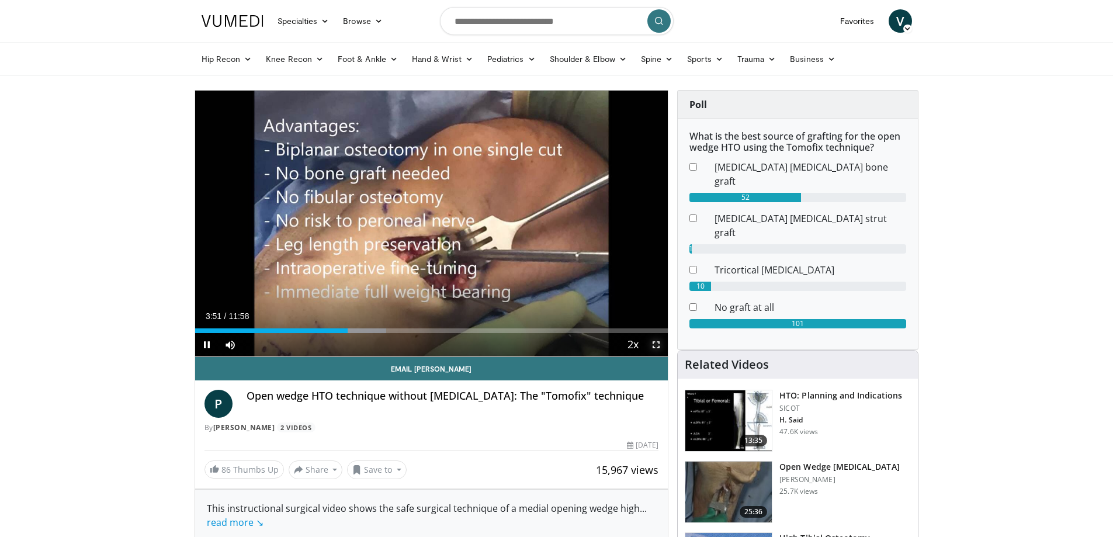
click at [658, 341] on span "Video Player" at bounding box center [655, 344] width 23 height 23
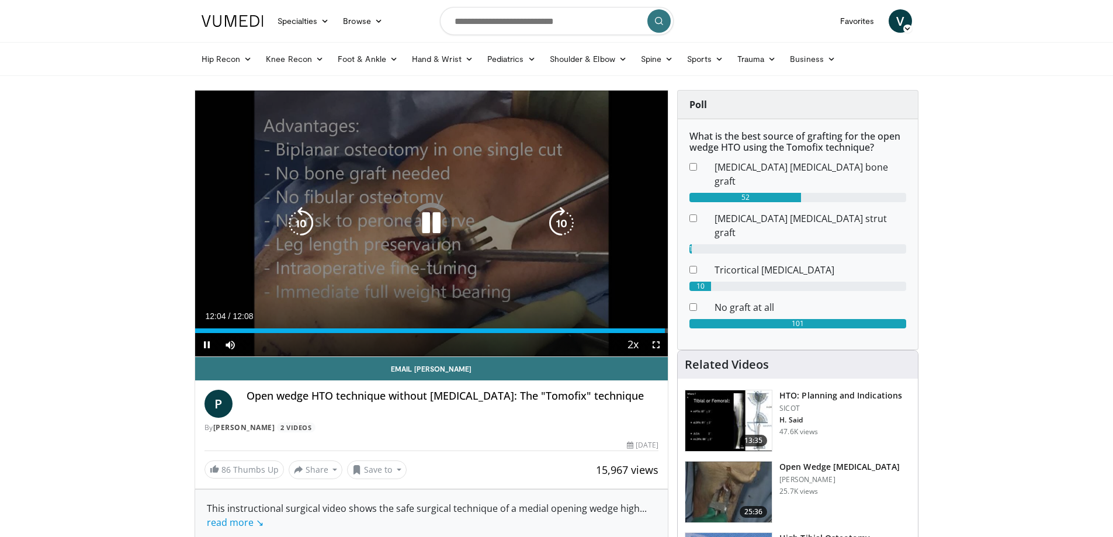
click at [426, 219] on icon "Video Player" at bounding box center [431, 223] width 33 height 33
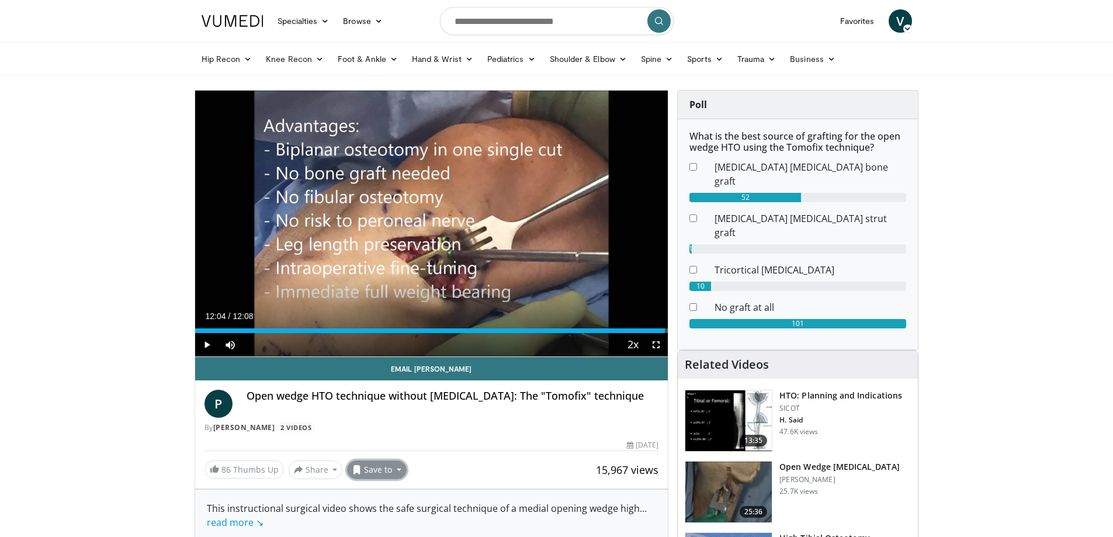
click at [392, 470] on button "Save to" at bounding box center [377, 469] width 60 height 19
click at [412, 411] on span "Add to Favorites" at bounding box center [398, 417] width 72 height 13
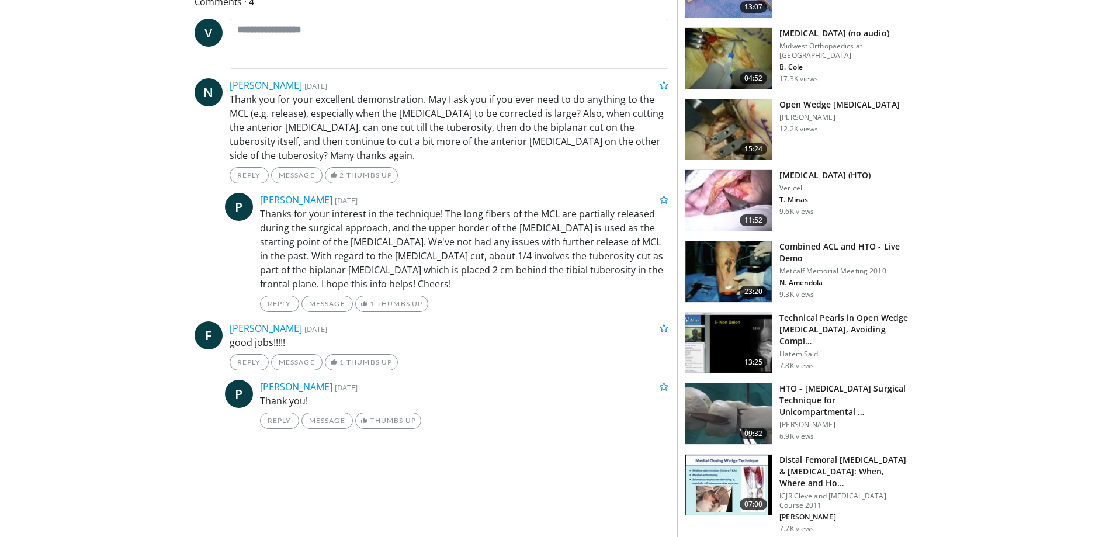
scroll to position [604, 0]
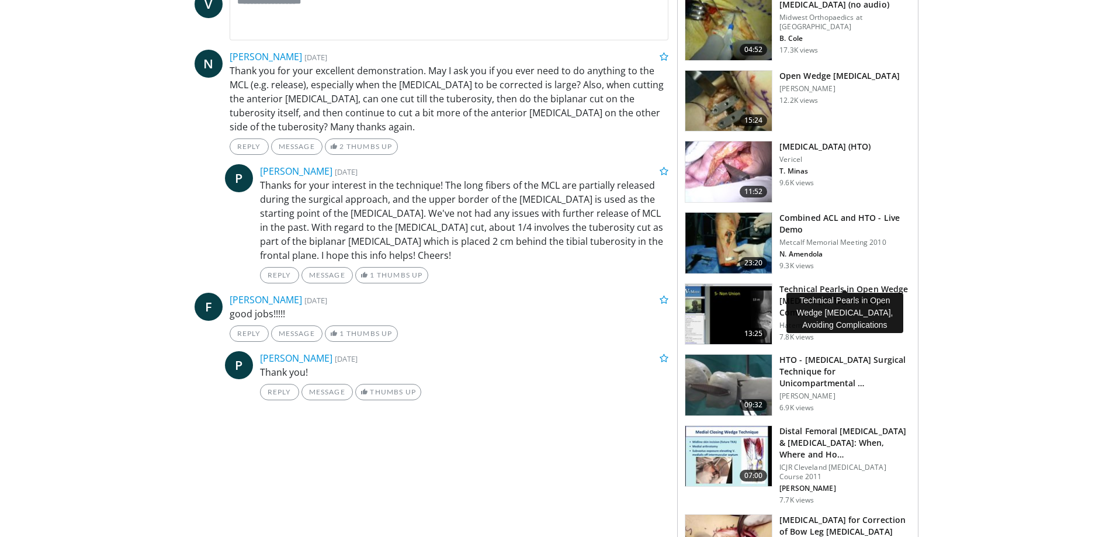
click at [833, 283] on h3 "Technical Pearls in Open Wedge [MEDICAL_DATA], Avoiding Compl…" at bounding box center [844, 300] width 131 height 35
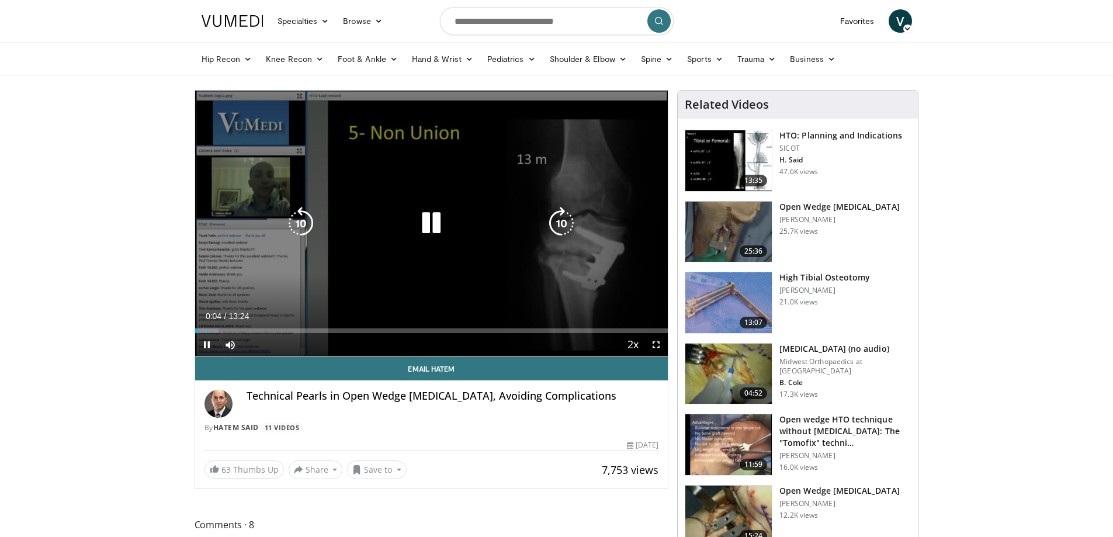
click at [563, 224] on icon "Video Player" at bounding box center [561, 223] width 33 height 33
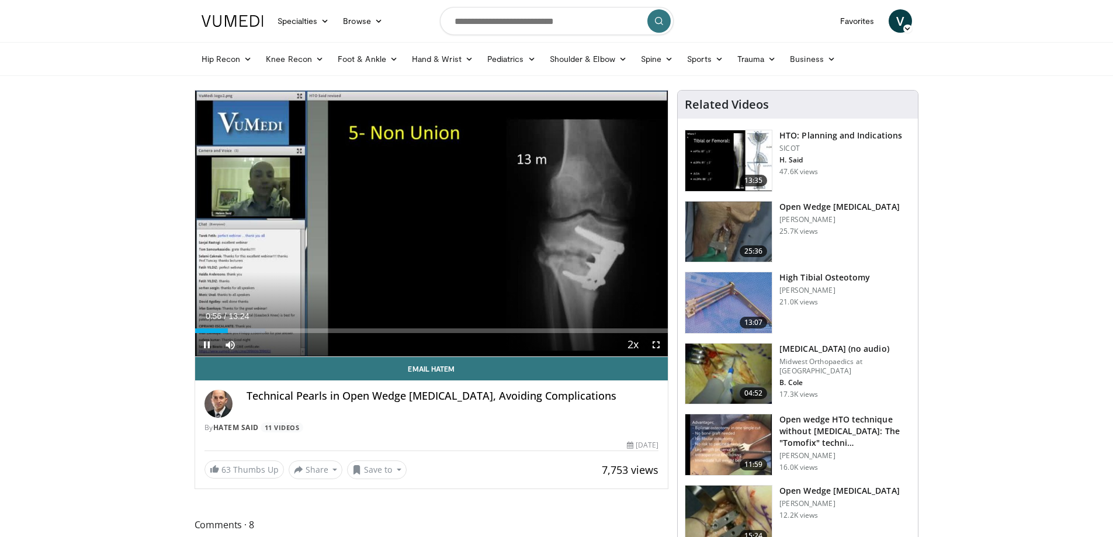
click at [563, 224] on div "40 seconds Tap to unmute" at bounding box center [431, 224] width 473 height 266
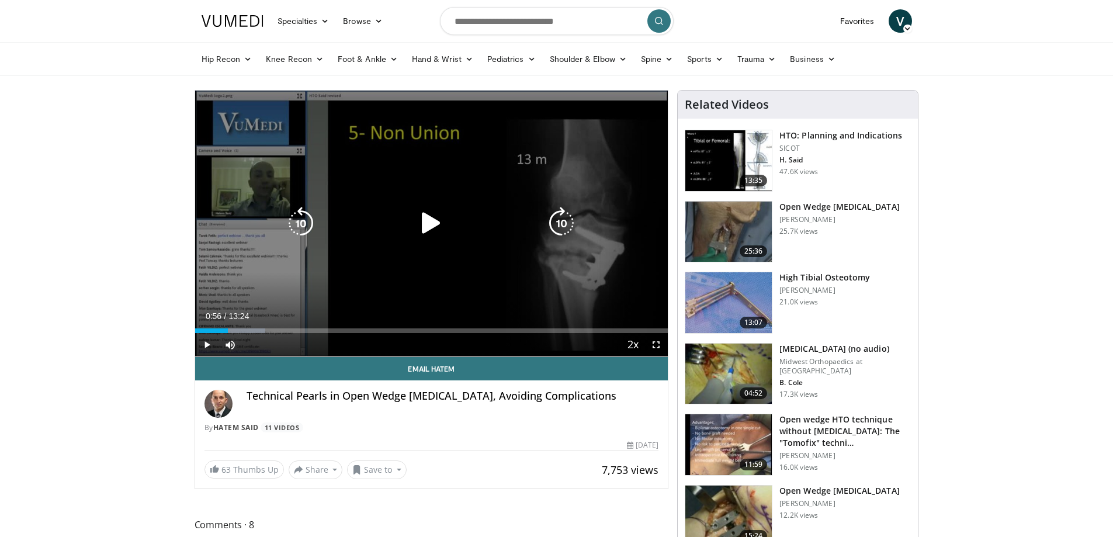
click at [437, 218] on icon "Video Player" at bounding box center [431, 223] width 33 height 33
click at [566, 220] on icon "Video Player" at bounding box center [561, 223] width 33 height 33
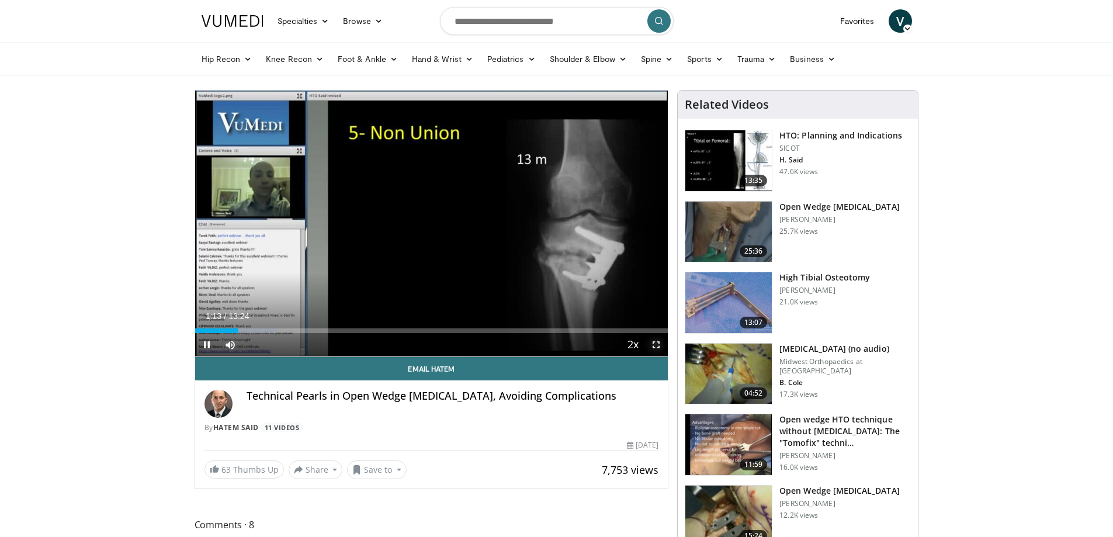
click at [657, 345] on span "Video Player" at bounding box center [655, 344] width 23 height 23
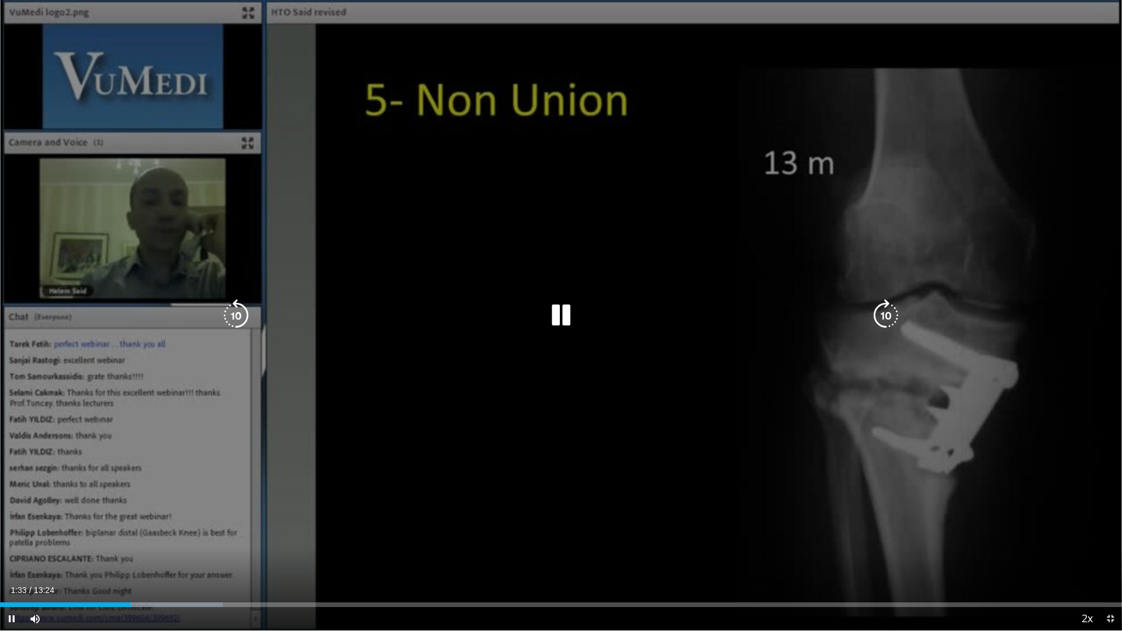
click at [235, 317] on icon "Video Player" at bounding box center [236, 315] width 33 height 33
click at [566, 311] on icon "Video Player" at bounding box center [560, 315] width 33 height 33
click at [549, 309] on icon "Video Player" at bounding box center [560, 315] width 33 height 33
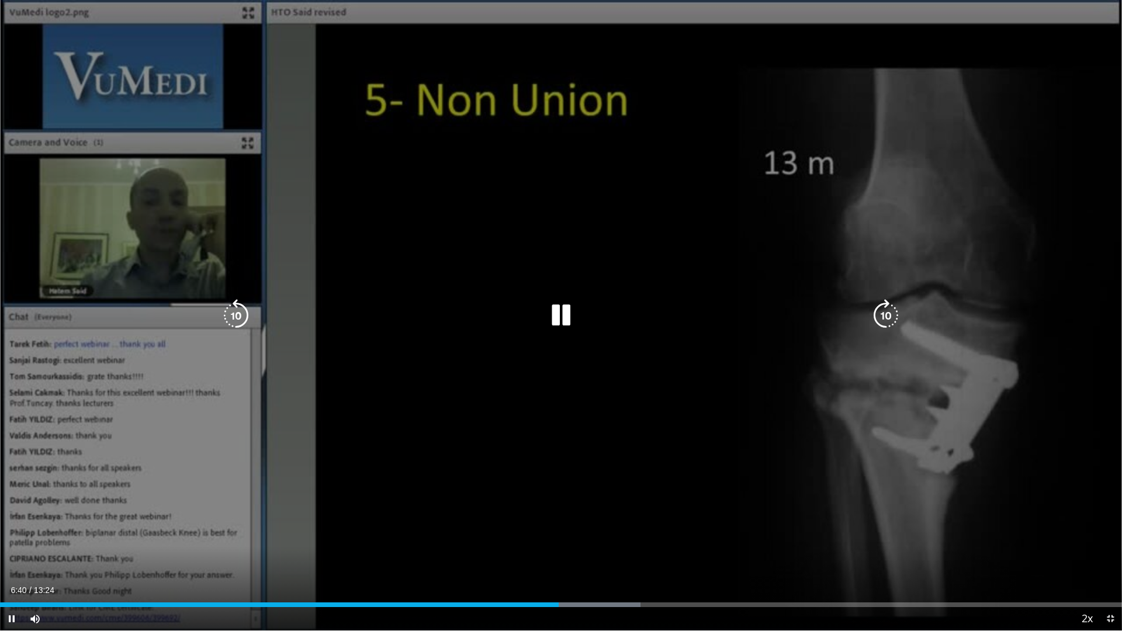
click at [565, 316] on icon "Video Player" at bounding box center [560, 315] width 33 height 33
